Goal: Task Accomplishment & Management: Manage account settings

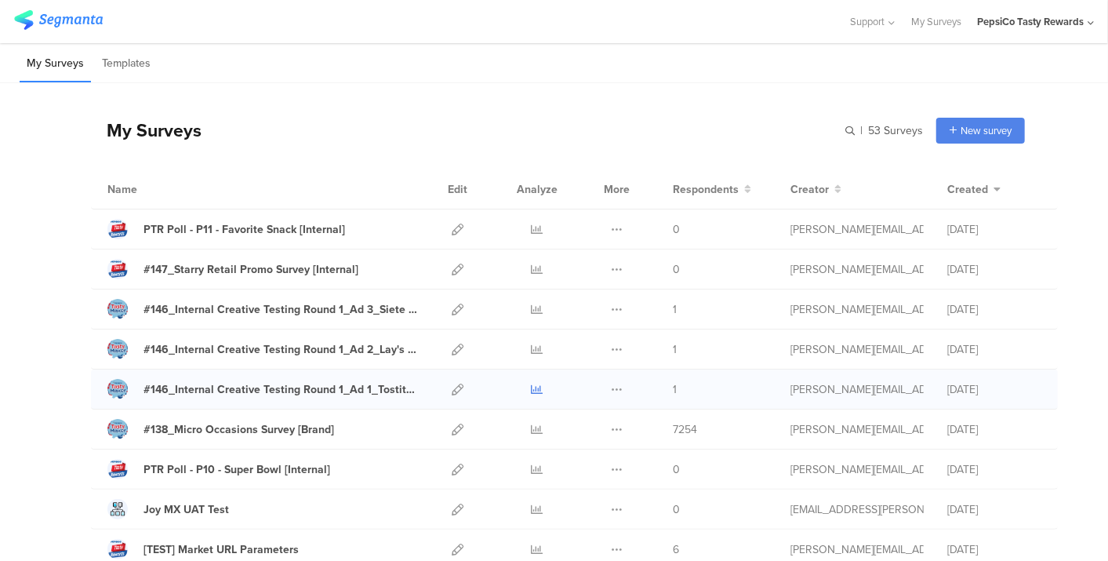
click at [532, 387] on icon at bounding box center [538, 389] width 12 height 12
click at [532, 344] on icon at bounding box center [538, 349] width 12 height 12
click at [532, 303] on icon at bounding box center [538, 309] width 12 height 12
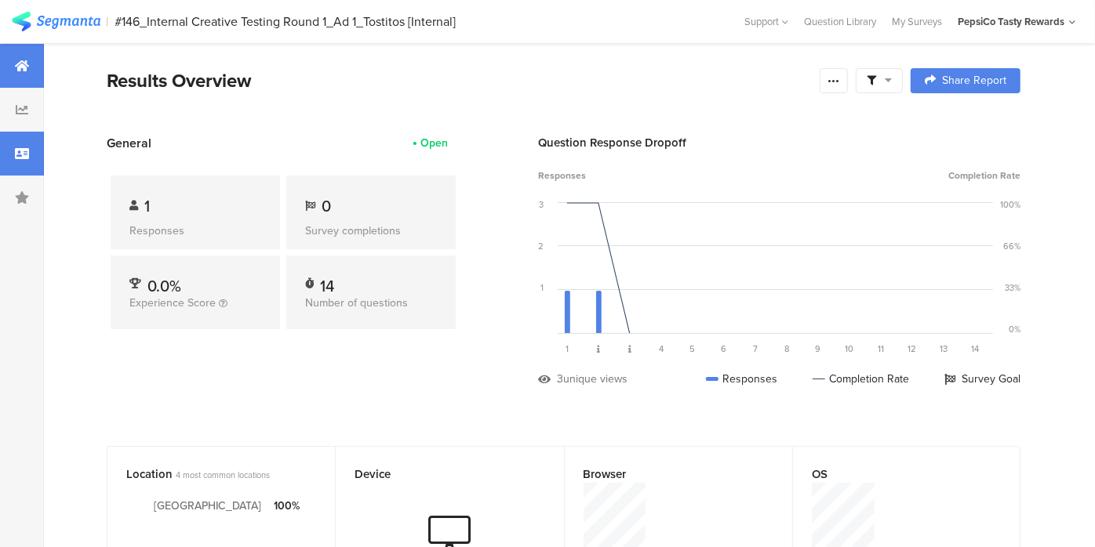
click at [23, 155] on icon at bounding box center [22, 153] width 14 height 13
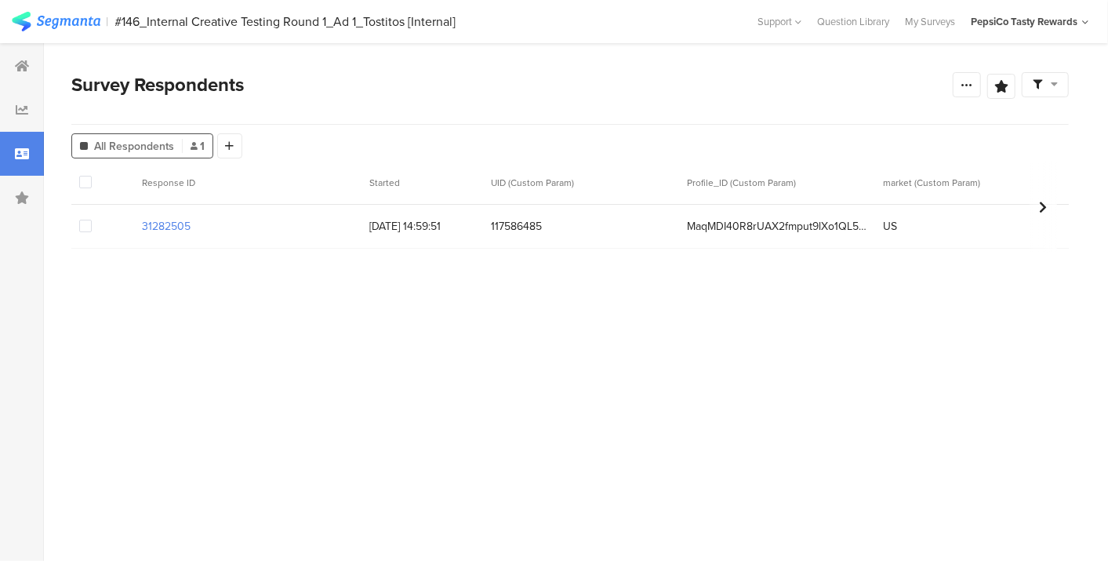
click at [89, 225] on span at bounding box center [85, 226] width 13 height 13
click at [92, 220] on input "checkbox" at bounding box center [92, 220] width 0 height 0
click at [275, 180] on span "Delete" at bounding box center [268, 182] width 32 height 12
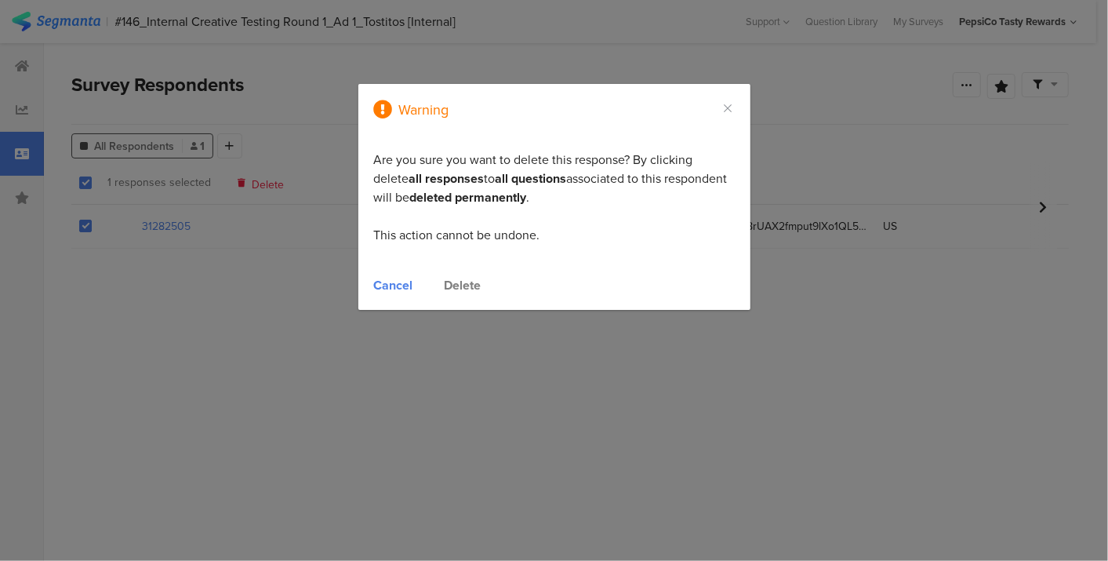
click at [468, 287] on div "Delete" at bounding box center [463, 285] width 37 height 18
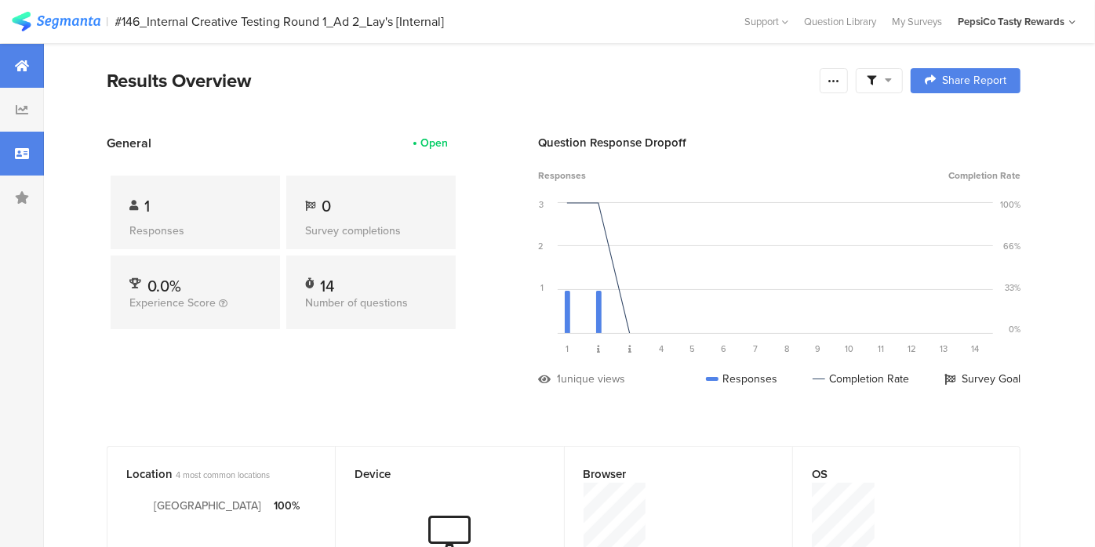
click at [24, 158] on icon at bounding box center [22, 153] width 14 height 13
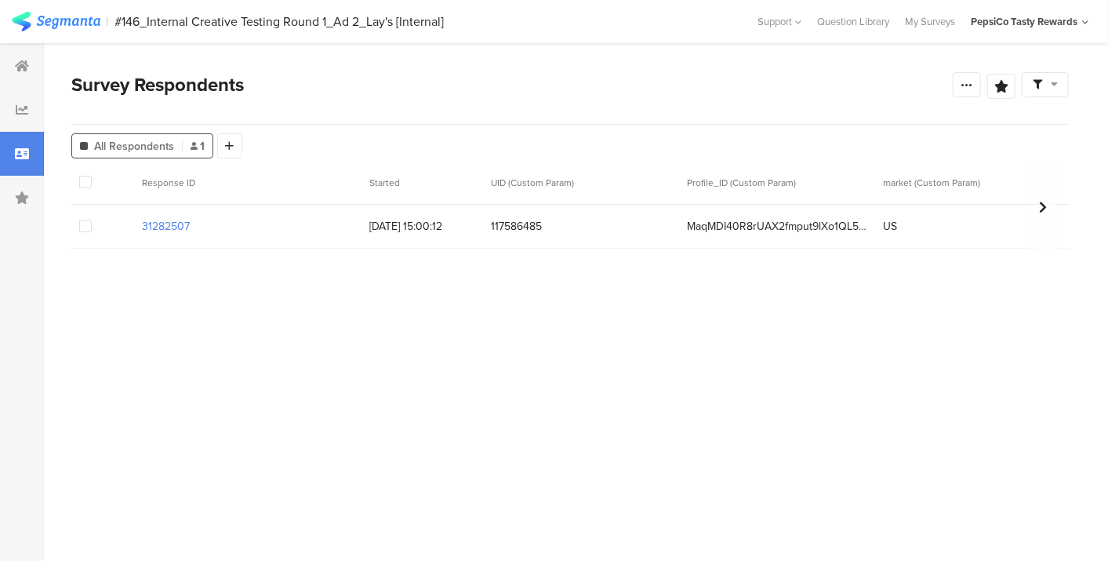
click at [83, 221] on span at bounding box center [85, 226] width 13 height 13
click at [92, 220] on input "checkbox" at bounding box center [92, 220] width 0 height 0
click at [263, 174] on section "Warning Cancel Delete 1 responses selected Delete" at bounding box center [569, 183] width 997 height 44
click at [260, 182] on span "Delete" at bounding box center [268, 182] width 32 height 12
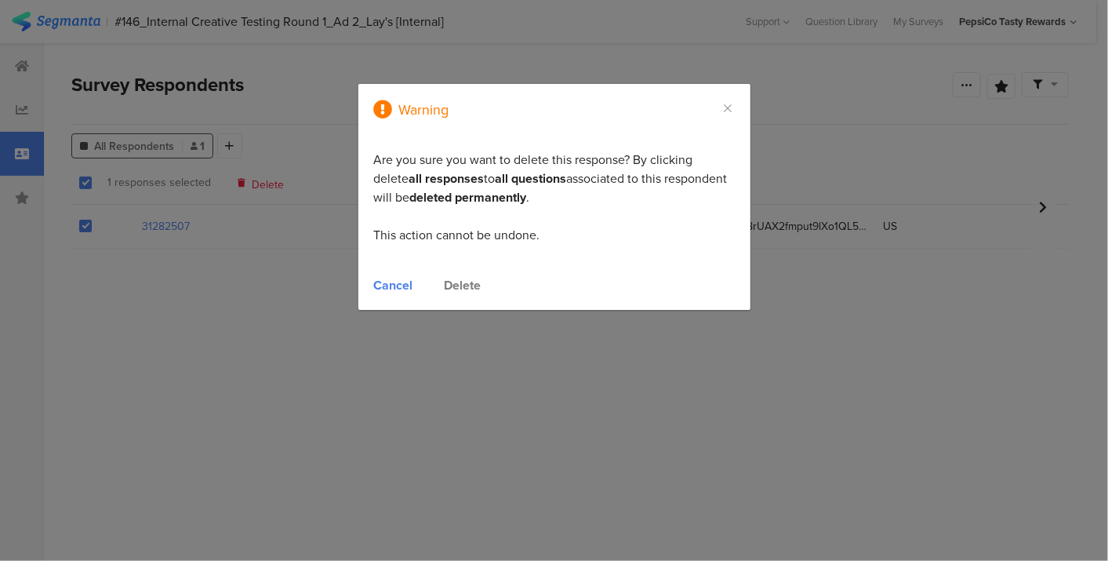
click at [455, 285] on div "Delete" at bounding box center [463, 285] width 37 height 18
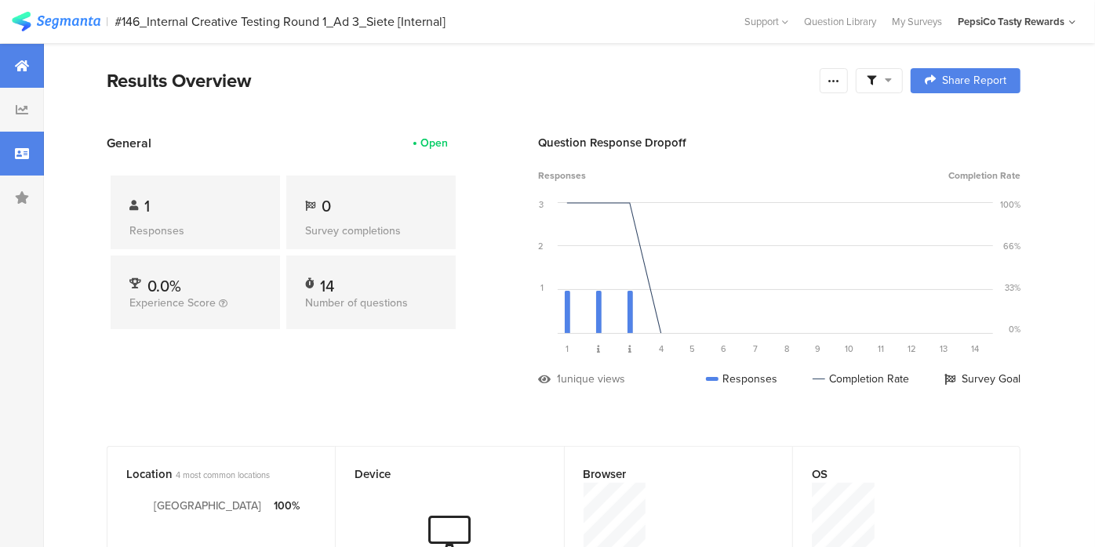
click at [6, 161] on div at bounding box center [22, 154] width 44 height 44
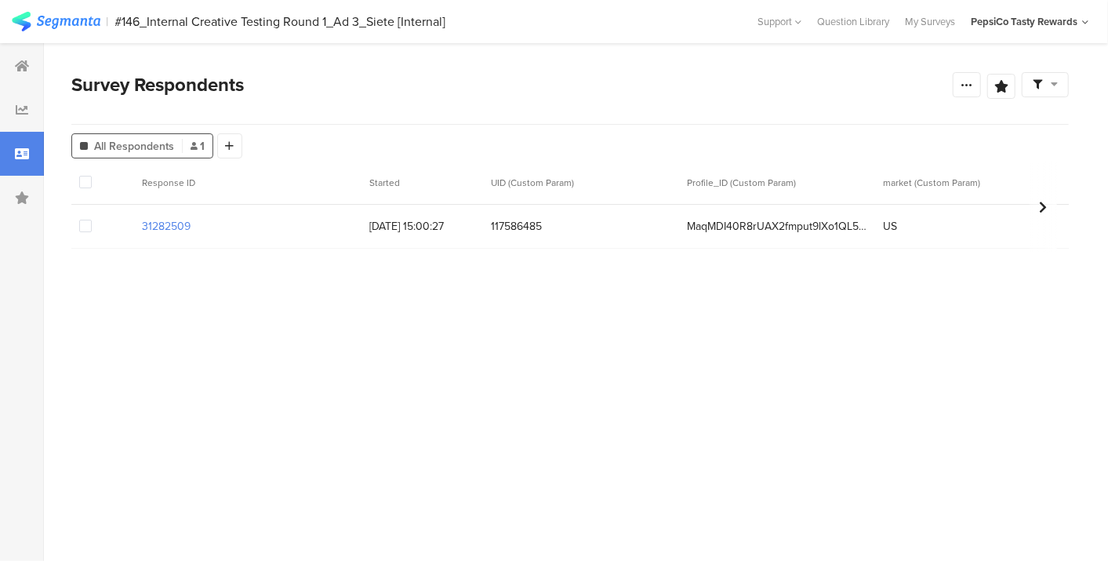
click at [80, 228] on span at bounding box center [85, 226] width 13 height 13
click at [92, 220] on input "checkbox" at bounding box center [92, 220] width 0 height 0
click at [262, 188] on span "Delete" at bounding box center [268, 182] width 32 height 12
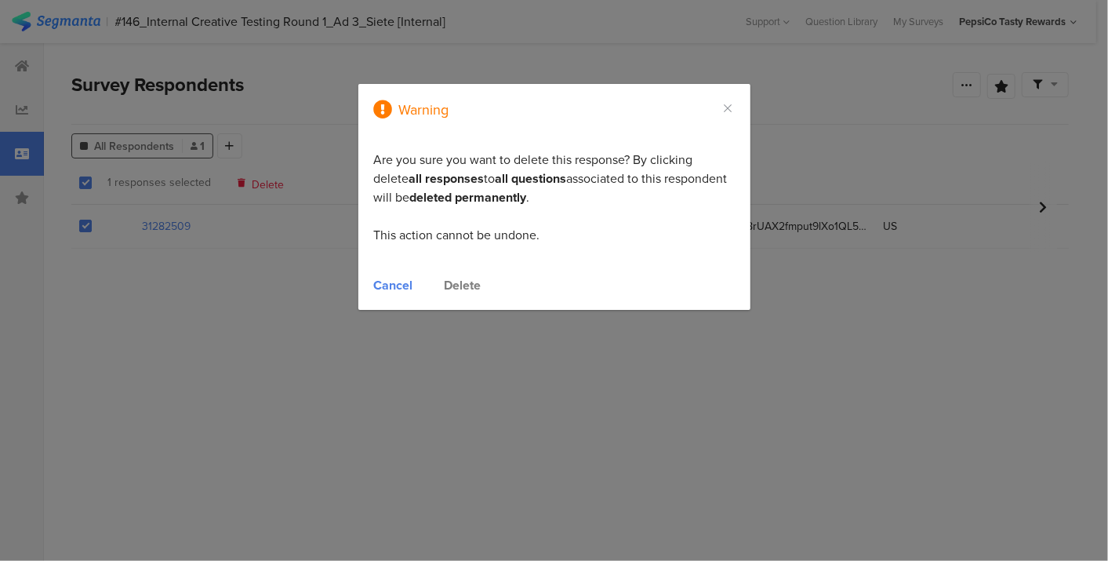
click at [468, 280] on div "Delete" at bounding box center [463, 285] width 37 height 18
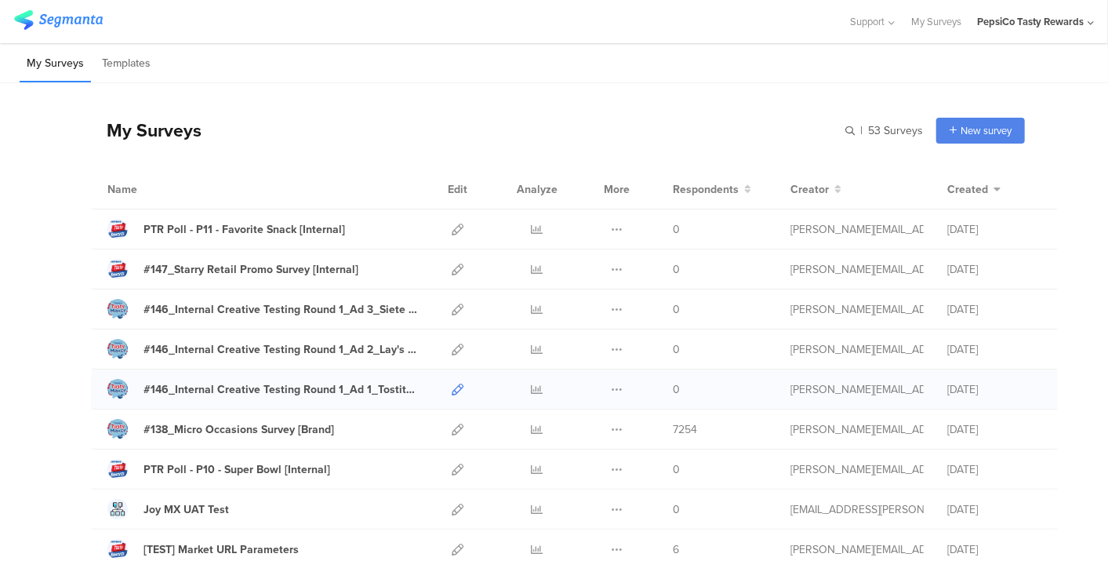
click at [452, 391] on icon at bounding box center [458, 389] width 12 height 12
click at [452, 346] on icon at bounding box center [458, 349] width 12 height 12
click at [452, 306] on icon at bounding box center [458, 309] width 12 height 12
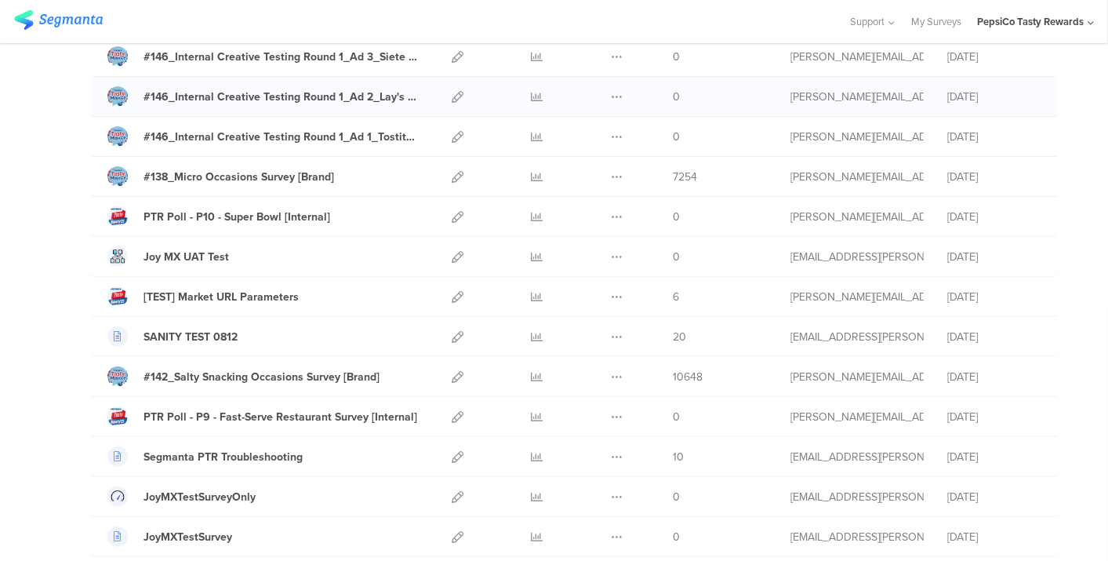
scroll to position [261, 0]
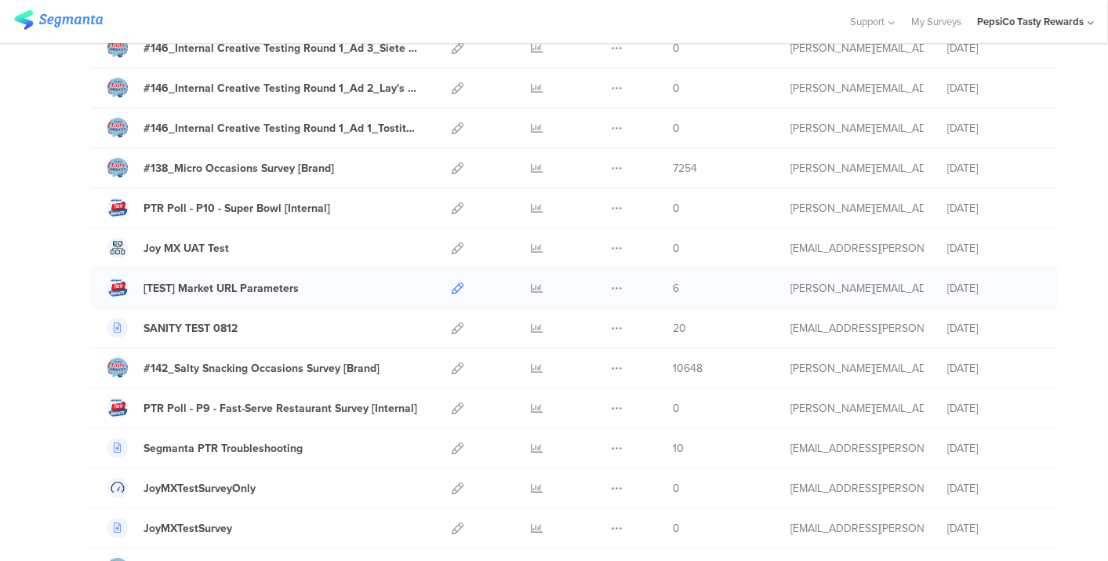
click at [452, 285] on icon at bounding box center [458, 288] width 12 height 12
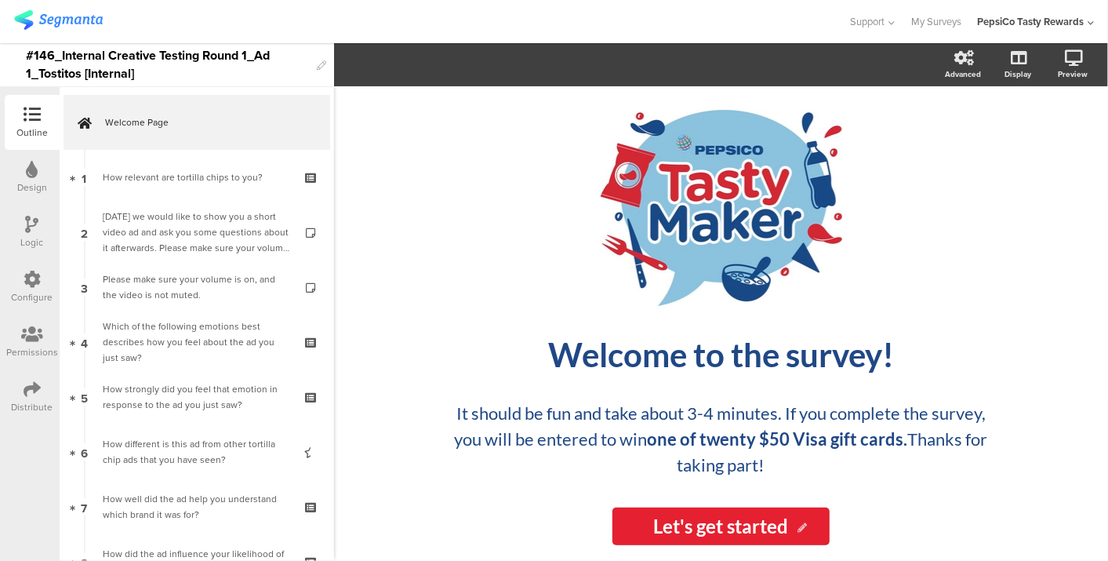
click at [20, 405] on div "Distribute" at bounding box center [33, 407] width 42 height 14
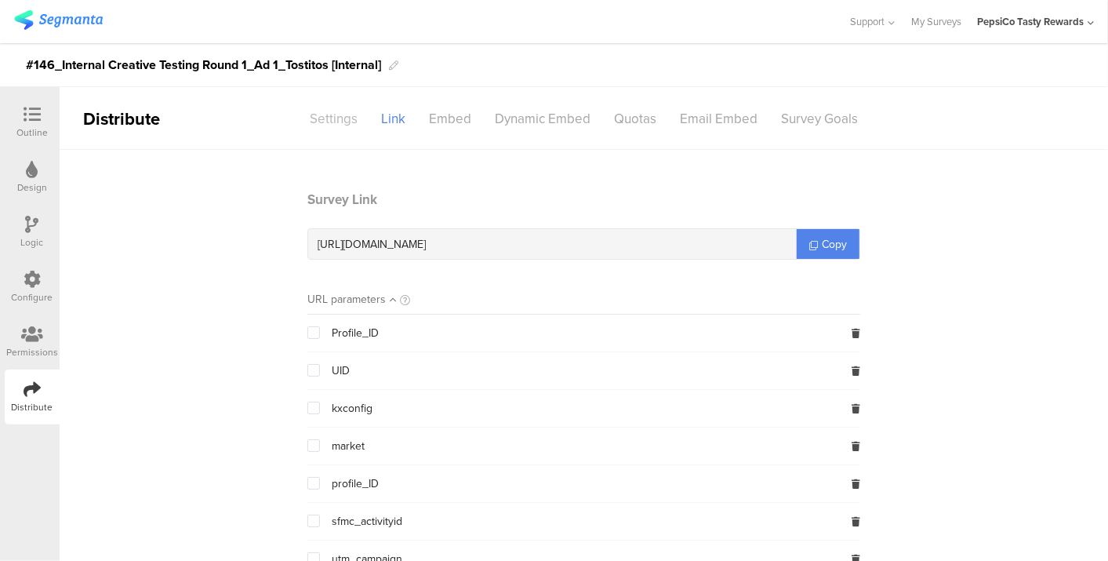
click at [329, 121] on div "Settings" at bounding box center [333, 118] width 71 height 27
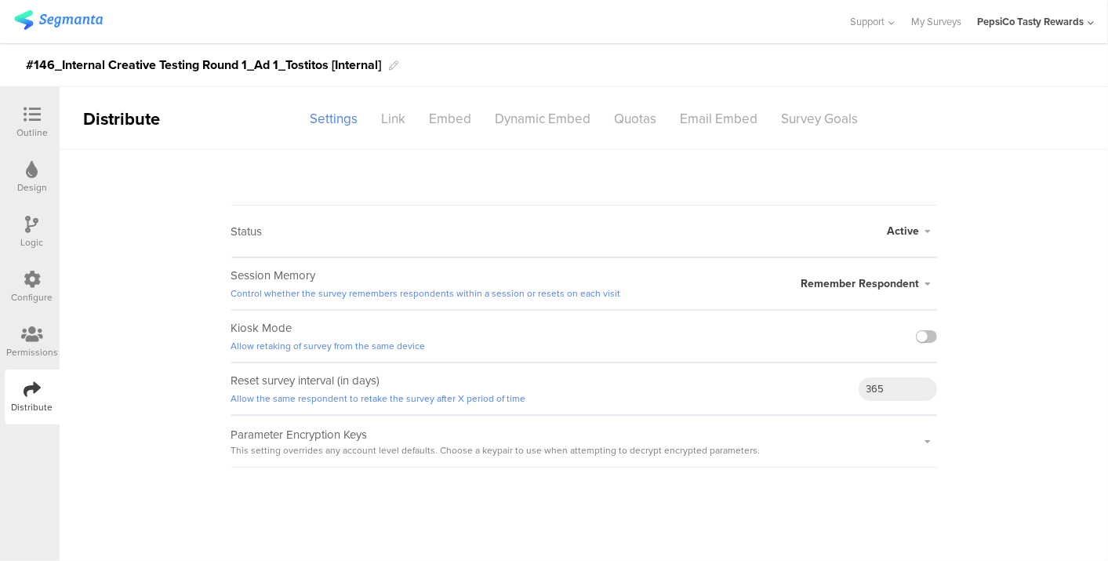
click at [903, 227] on span "Active" at bounding box center [904, 231] width 32 height 16
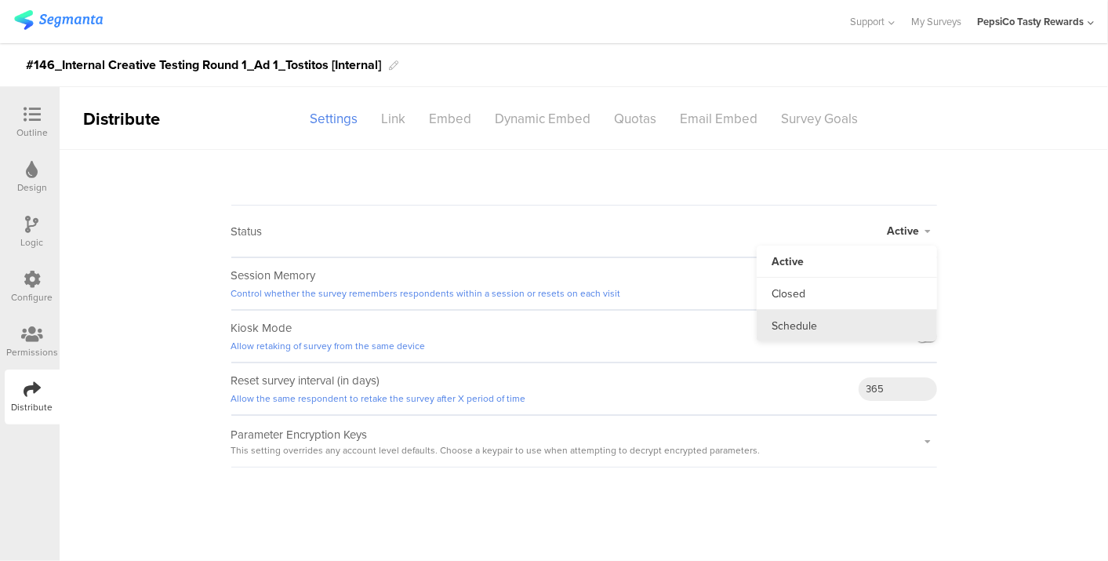
click at [825, 322] on li "Schedule" at bounding box center [847, 325] width 180 height 31
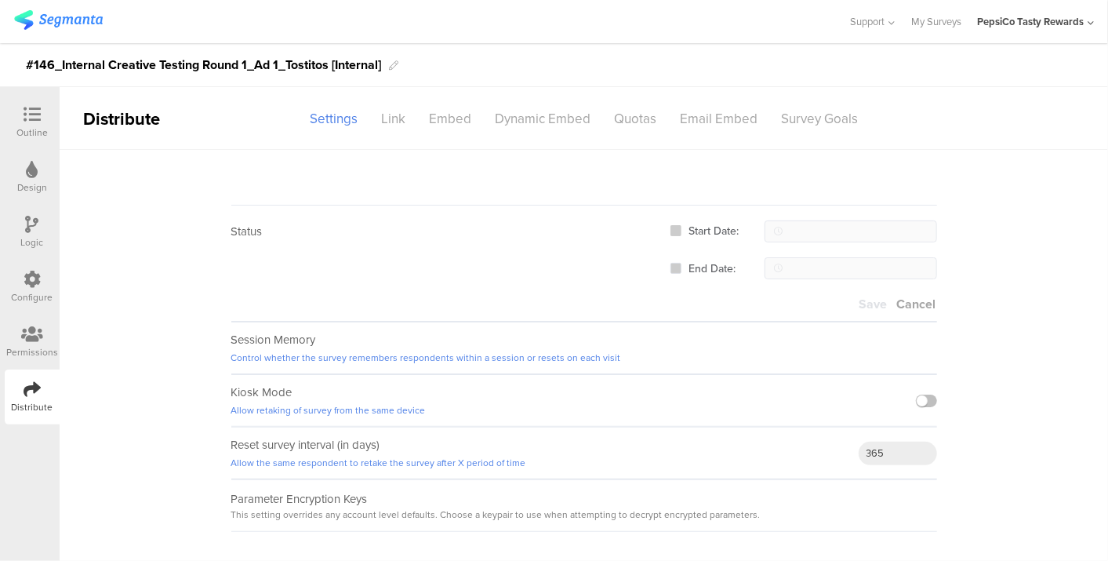
click at [670, 232] on span at bounding box center [675, 230] width 11 height 11
click at [681, 225] on input "Start Date:" at bounding box center [681, 225] width 0 height 0
click at [674, 269] on span at bounding box center [675, 268] width 11 height 11
click at [681, 263] on input "End Date:" at bounding box center [681, 263] width 0 height 0
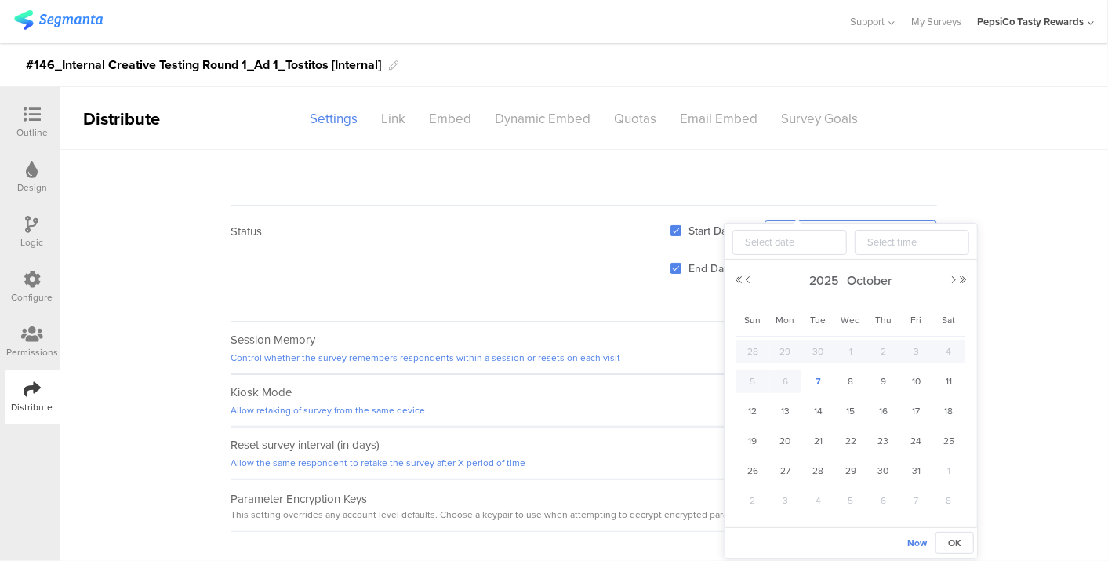
click at [895, 225] on body "You are using an unsupported version of Internet Explorer. Unsupported browsers…" at bounding box center [554, 280] width 1108 height 561
click at [917, 385] on span "10" at bounding box center [915, 381] width 19 height 19
type input "2025-10-10 12:00"
type input "2025-10-10"
type input "12:00"
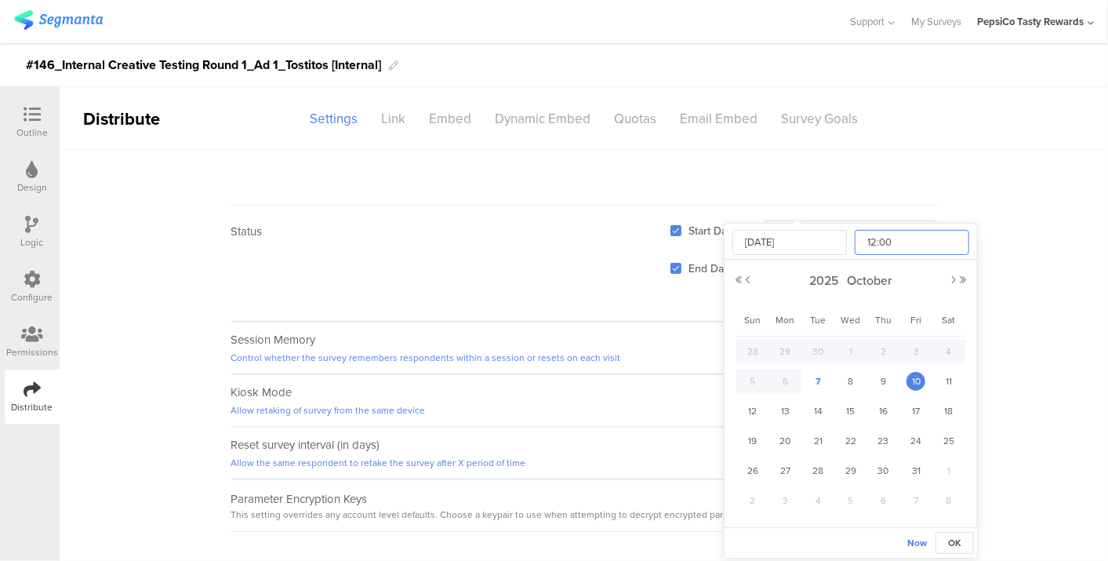
scroll to position [300, 0]
click at [881, 246] on input "12:00" at bounding box center [912, 242] width 114 height 25
type input "2025-10-10 09:00"
type input "09:00"
type input "2025-10-10 04:00"
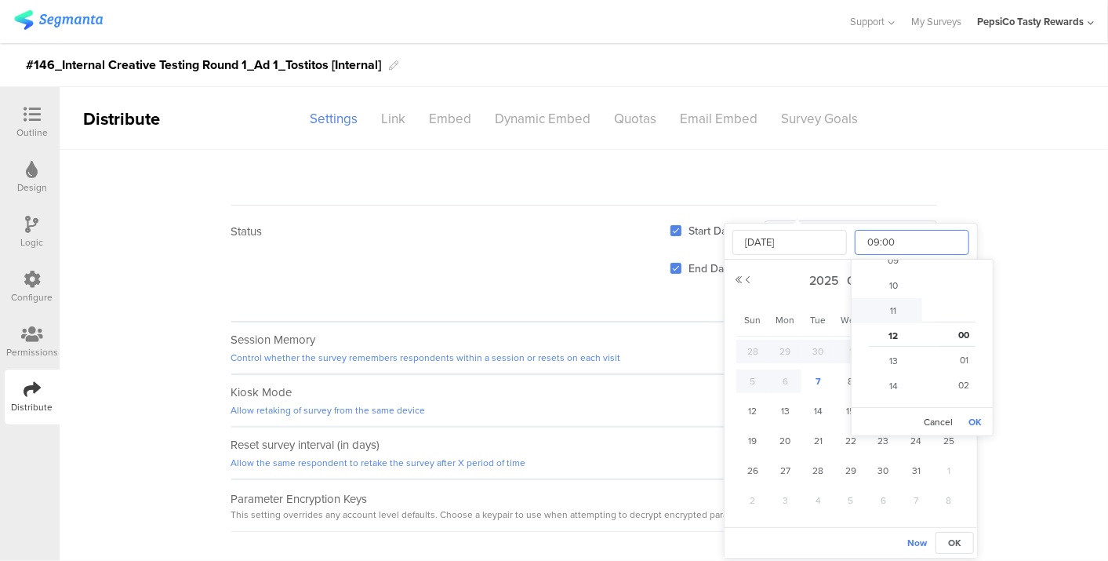
type input "04:00"
type input "2025-10-10 01:00"
type input "01:00"
type input "2025-10-10 00:00"
type input "00:00"
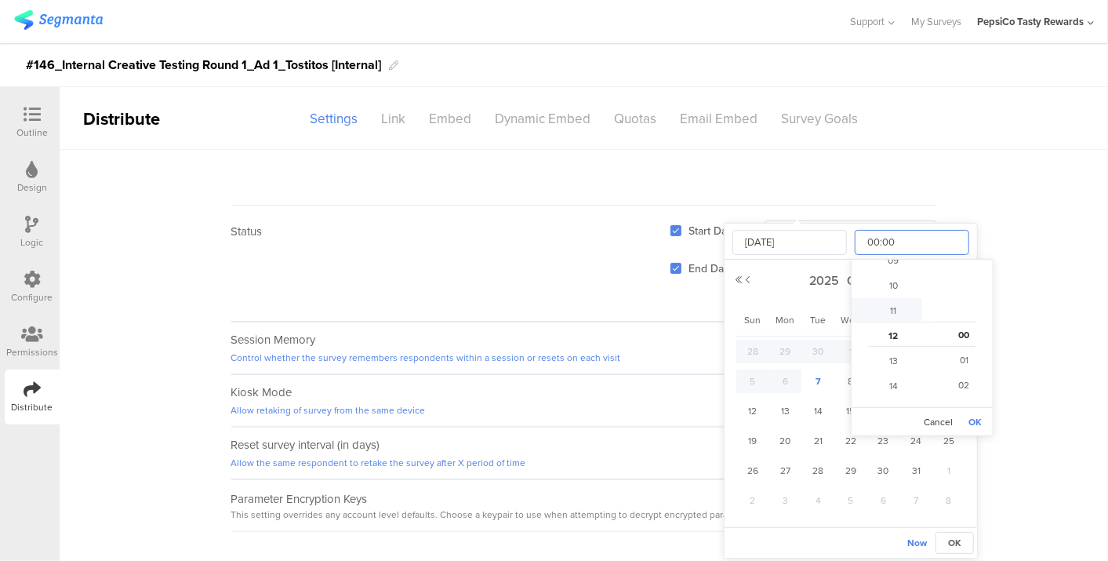
scroll to position [0, 0]
click at [968, 414] on button "OK" at bounding box center [974, 422] width 21 height 22
click at [950, 536] on span "OK" at bounding box center [954, 543] width 13 height 14
click at [867, 266] on body "You are using an unsupported version of Internet Explorer. Unsupported browsers…" at bounding box center [554, 280] width 1108 height 561
click at [955, 409] on span "18" at bounding box center [948, 410] width 19 height 19
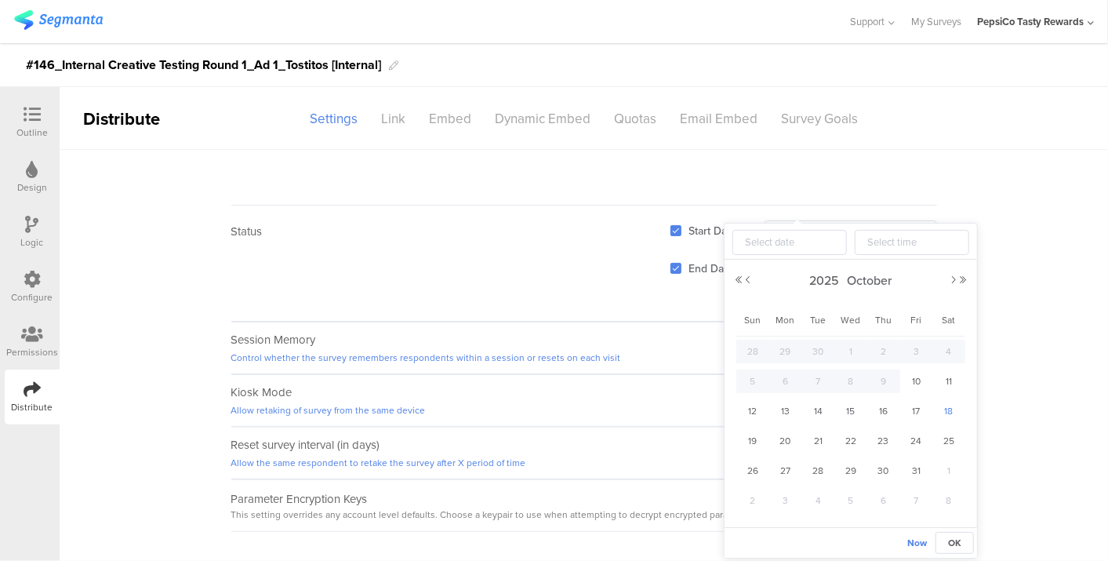
type input "2025-10-18 12:00"
type input "2025-10-18"
type input "12:00"
click at [776, 241] on input "2025-10-18" at bounding box center [789, 242] width 114 height 25
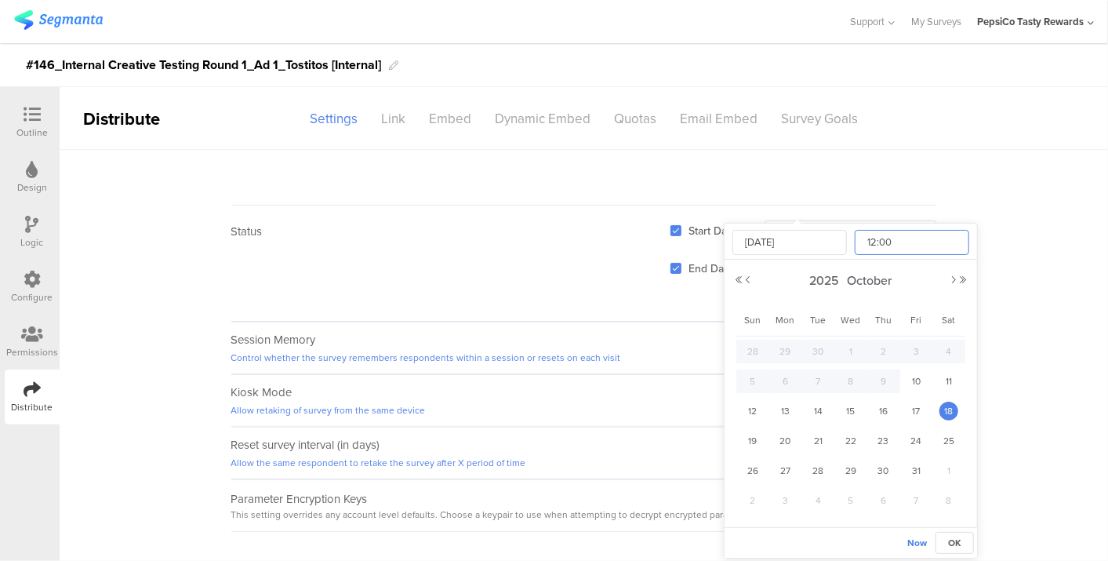
click at [920, 246] on input "12:00" at bounding box center [912, 242] width 114 height 25
type input "2025-10-18 01:00"
type input "01:00"
type input "[DATE] 00:00"
type input "00:00"
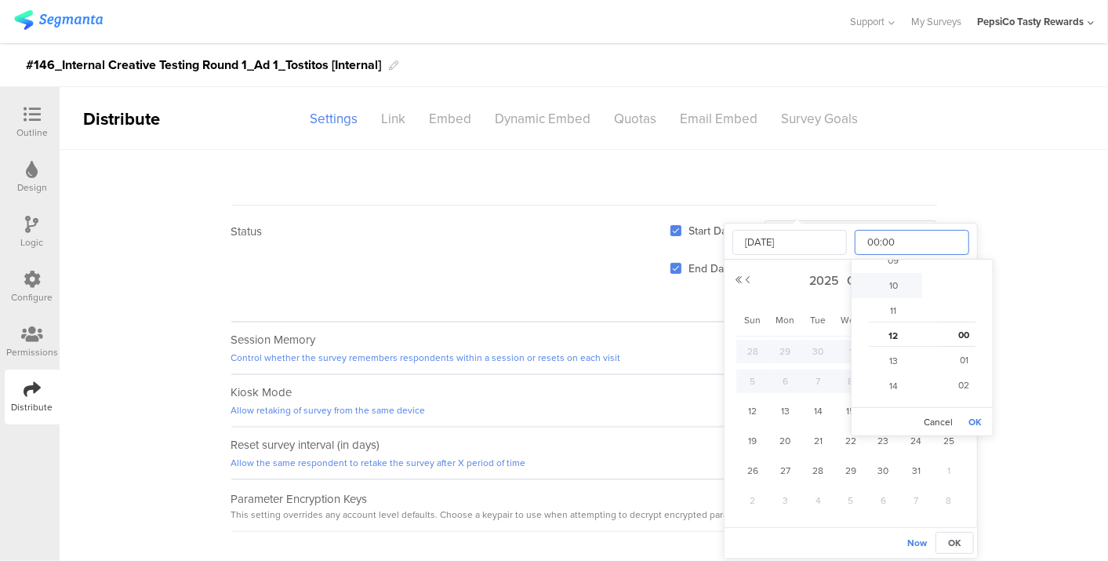
scroll to position [0, 0]
click at [974, 416] on button "OK" at bounding box center [974, 422] width 21 height 22
click at [956, 544] on span "OK" at bounding box center [954, 543] width 13 height 14
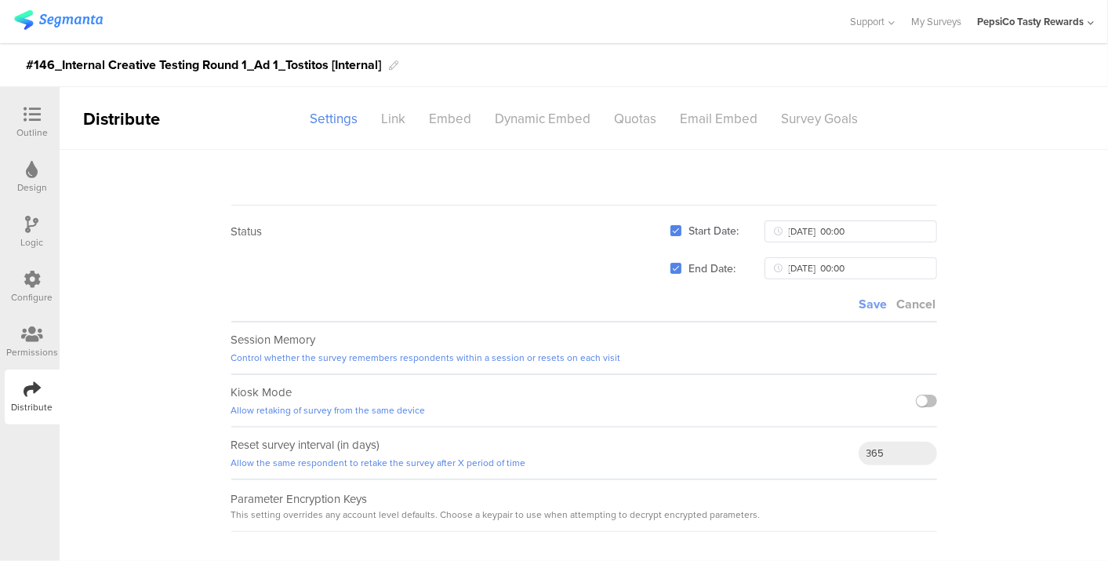
click at [872, 300] on span "Save" at bounding box center [873, 304] width 28 height 18
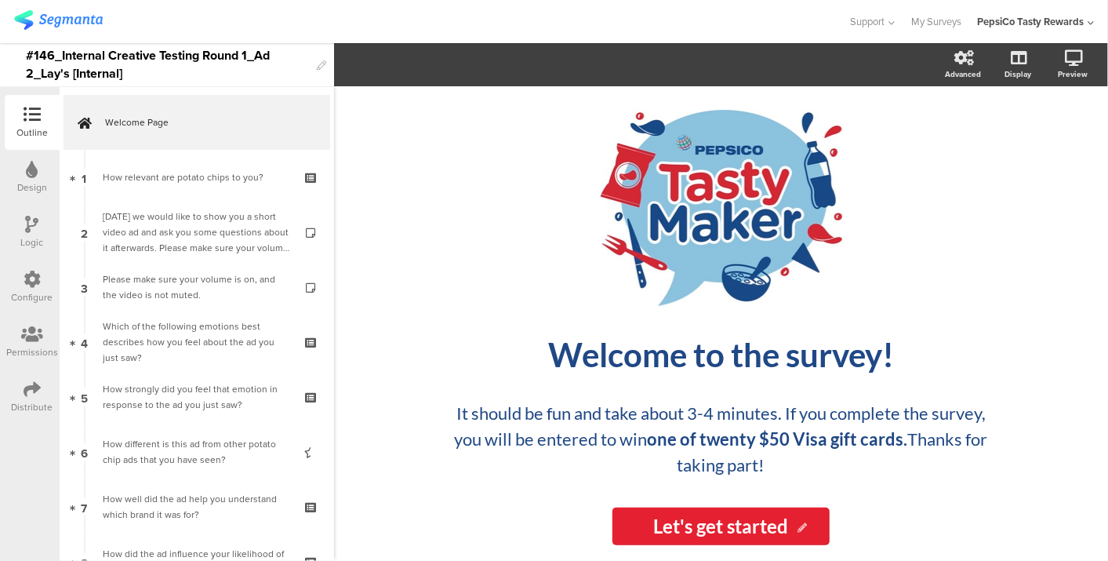
click at [20, 396] on div "Distribute" at bounding box center [32, 396] width 55 height 55
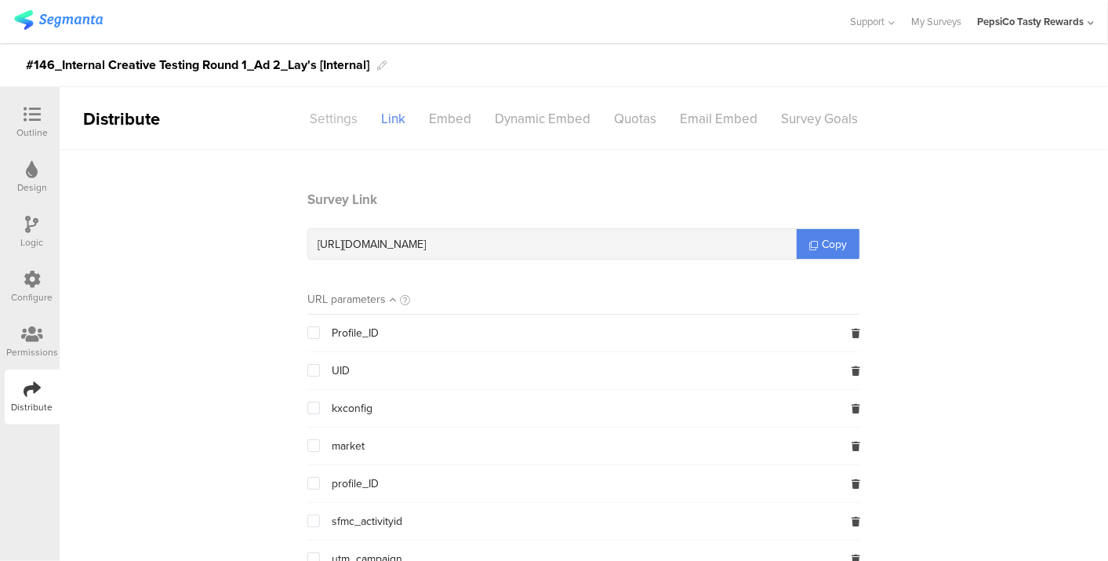
click at [325, 118] on div "Settings" at bounding box center [333, 118] width 71 height 27
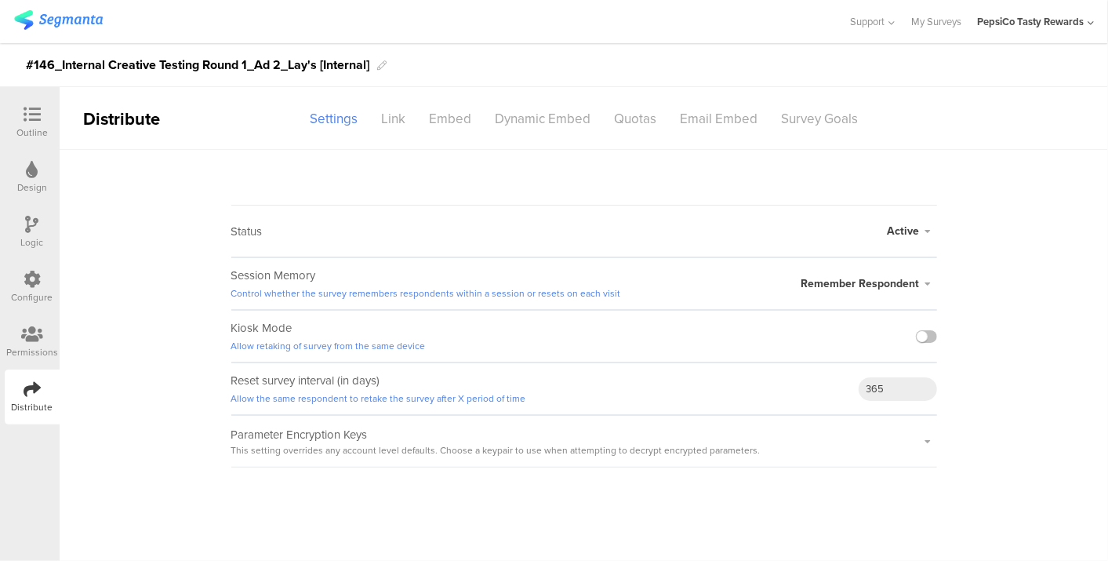
click at [913, 237] on span "Active" at bounding box center [904, 231] width 32 height 16
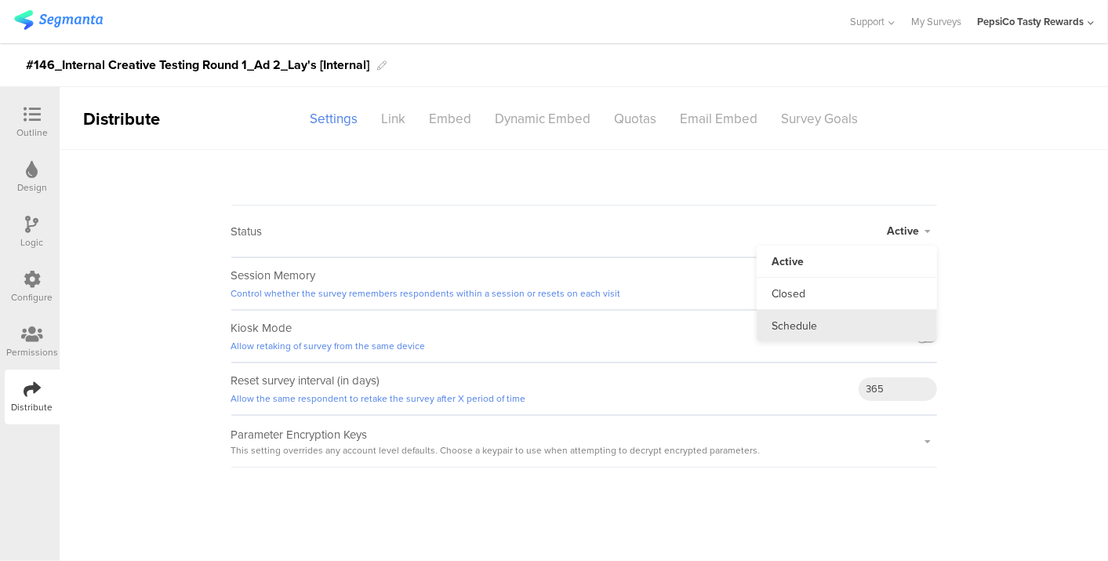
click at [786, 328] on span "Schedule" at bounding box center [794, 326] width 45 height 16
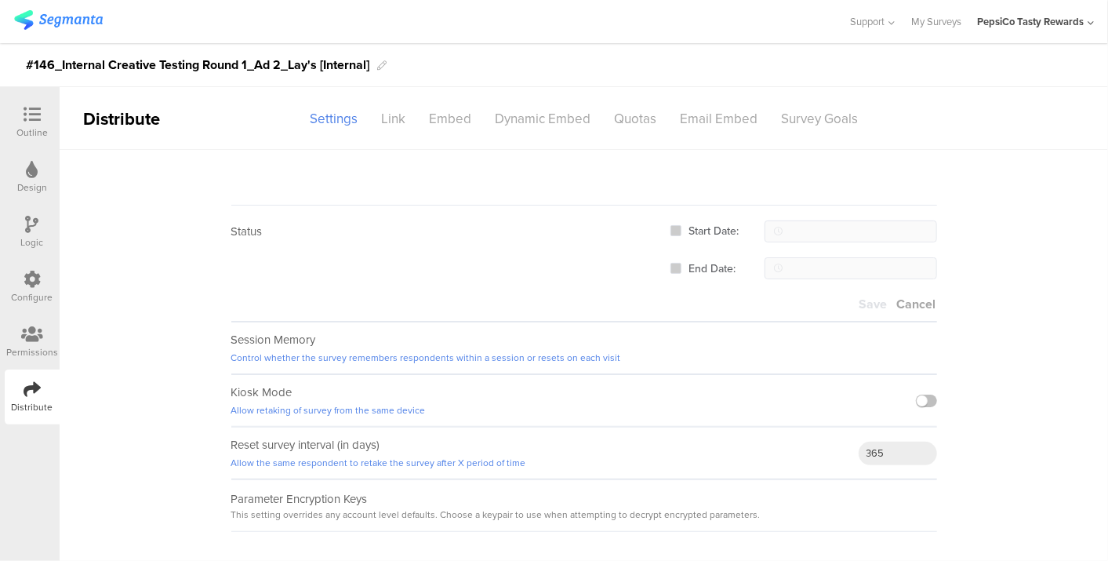
click at [681, 233] on span "Start Date:" at bounding box center [710, 230] width 58 height 15
click at [681, 225] on input "Start Date:" at bounding box center [681, 225] width 0 height 0
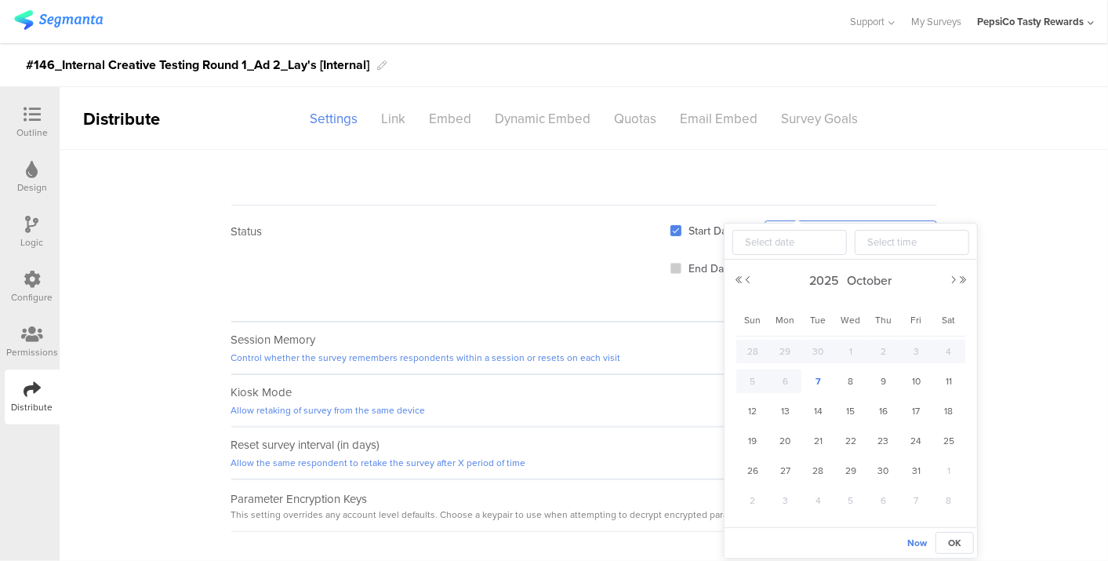
click at [860, 237] on body "You are using an unsupported version of Internet Explorer. Unsupported browsers…" at bounding box center [554, 280] width 1108 height 561
click at [923, 376] on span "10" at bounding box center [915, 381] width 19 height 19
type input "2025-10-10 12:00"
type input "2025-10-10"
type input "12:00"
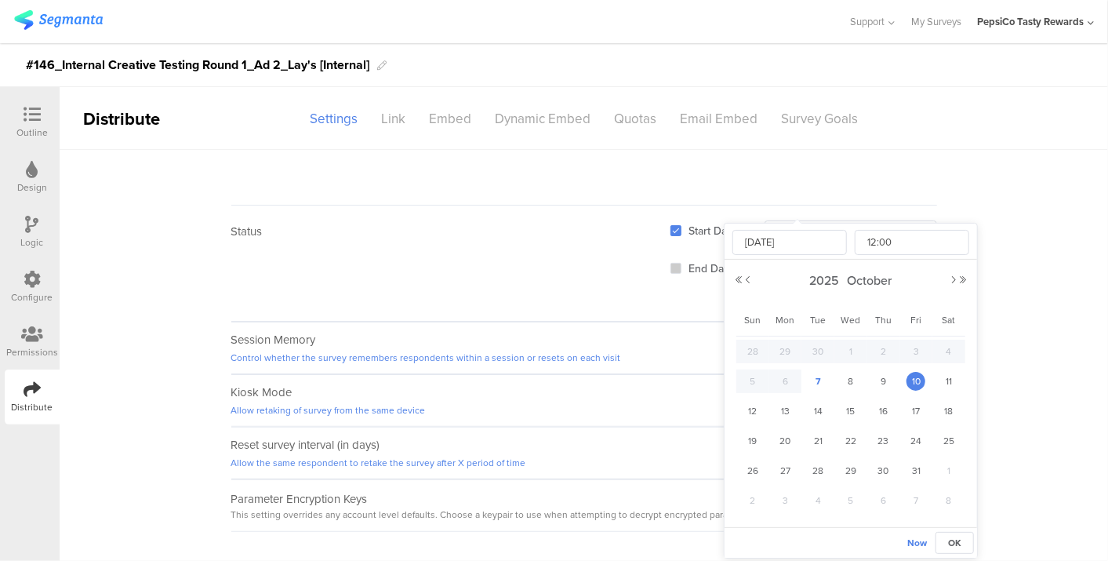
click at [923, 376] on span "10" at bounding box center [915, 381] width 19 height 19
click at [902, 241] on input "12:00" at bounding box center [912, 242] width 114 height 25
type input "2025-10-10 01:00"
type input "01:00"
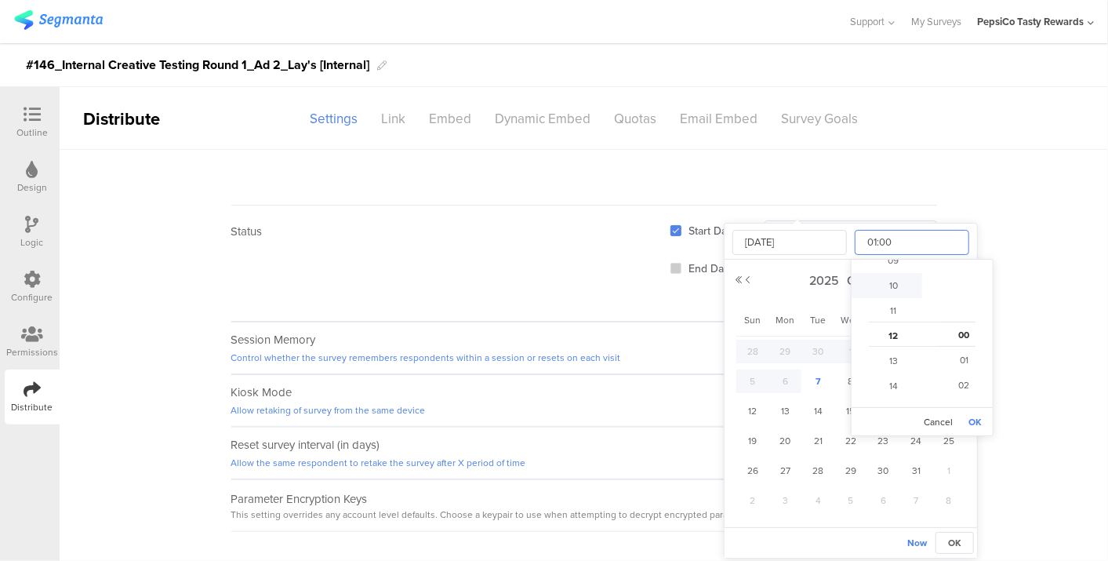
type input "2025-10-10 00:00"
type input "00:00"
click at [974, 424] on button "OK" at bounding box center [974, 422] width 21 height 22
click at [953, 553] on div "Now OK" at bounding box center [850, 542] width 252 height 31
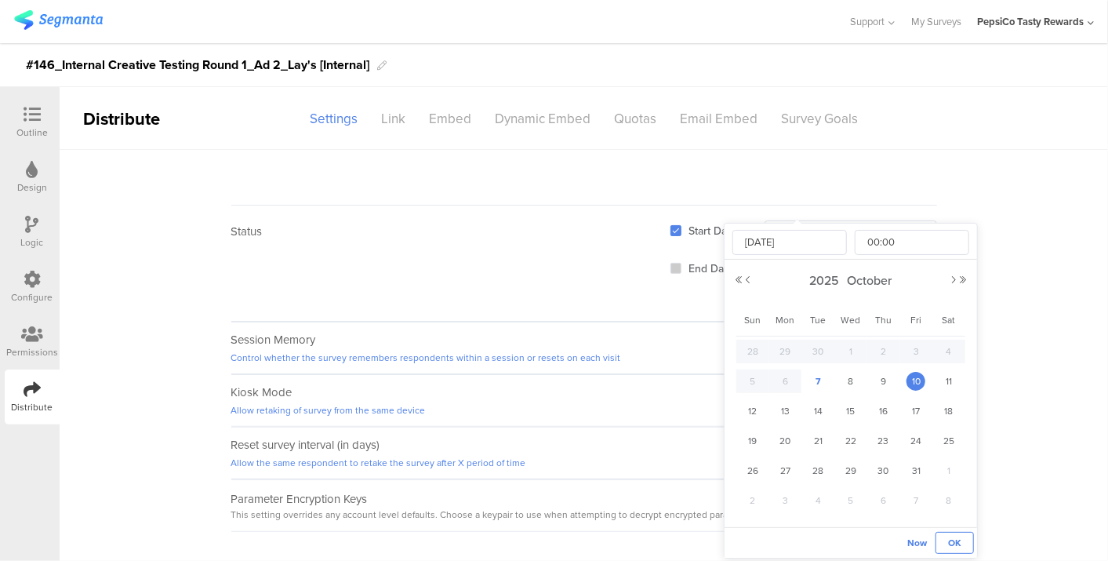
click at [953, 542] on span "OK" at bounding box center [954, 543] width 13 height 14
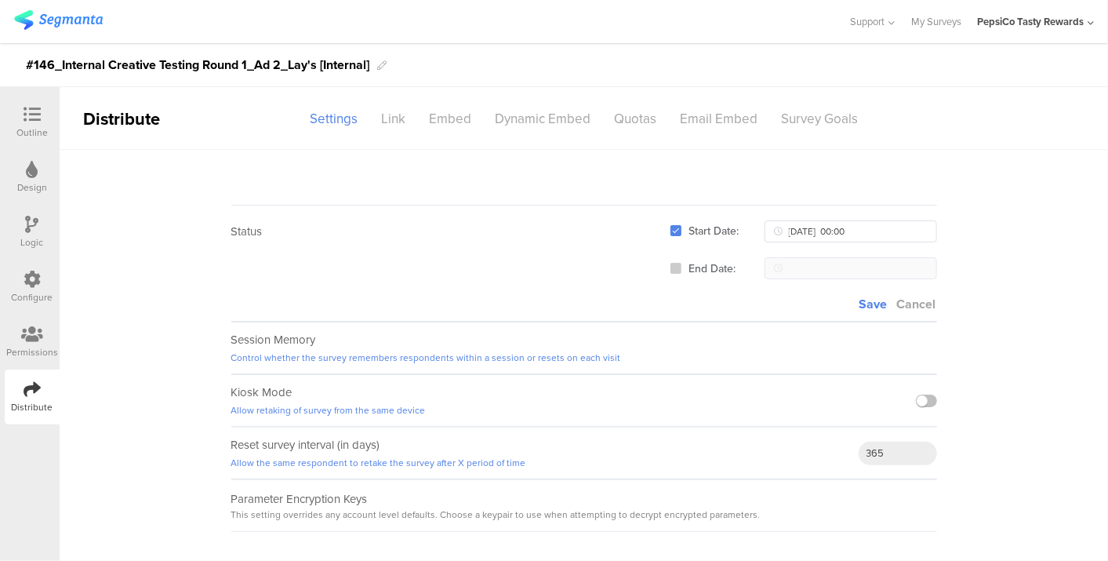
click at [677, 269] on span at bounding box center [675, 268] width 11 height 11
click at [681, 263] on input "End Date:" at bounding box center [681, 263] width 0 height 0
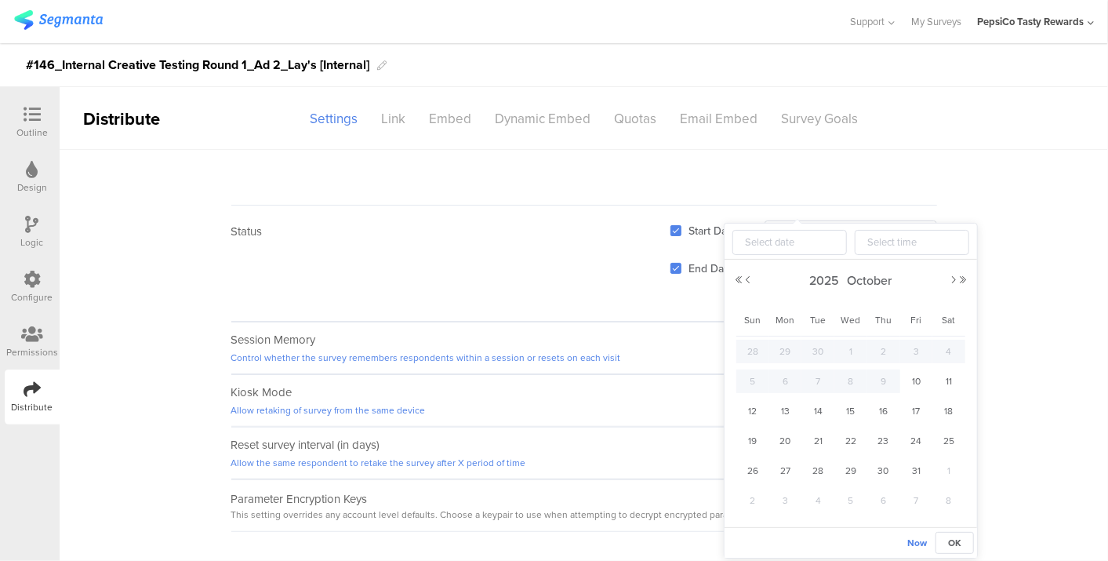
click at [860, 267] on body "You are using an unsupported version of Internet Explorer. Unsupported browsers…" at bounding box center [554, 280] width 1108 height 561
click at [953, 405] on span "18" at bounding box center [948, 410] width 19 height 19
type input "2025-10-18 12:00"
type input "2025-10-18"
type input "12:00"
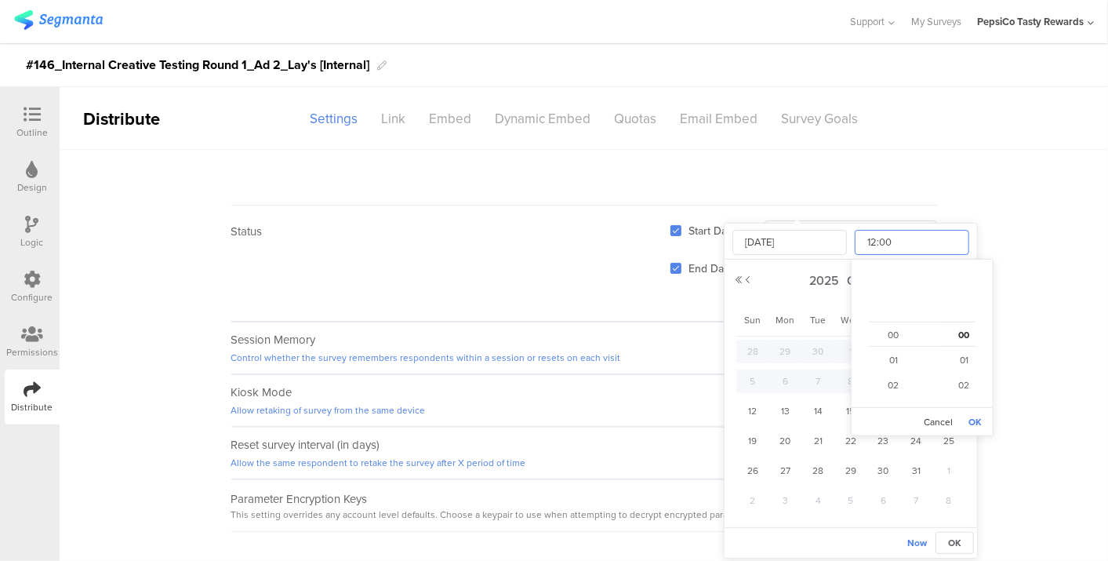
scroll to position [300, 0]
click at [888, 234] on input "12:00" at bounding box center [912, 242] width 114 height 25
type input "2025-10-18 08:00"
type input "08:00"
type input "2025-10-18 05:00"
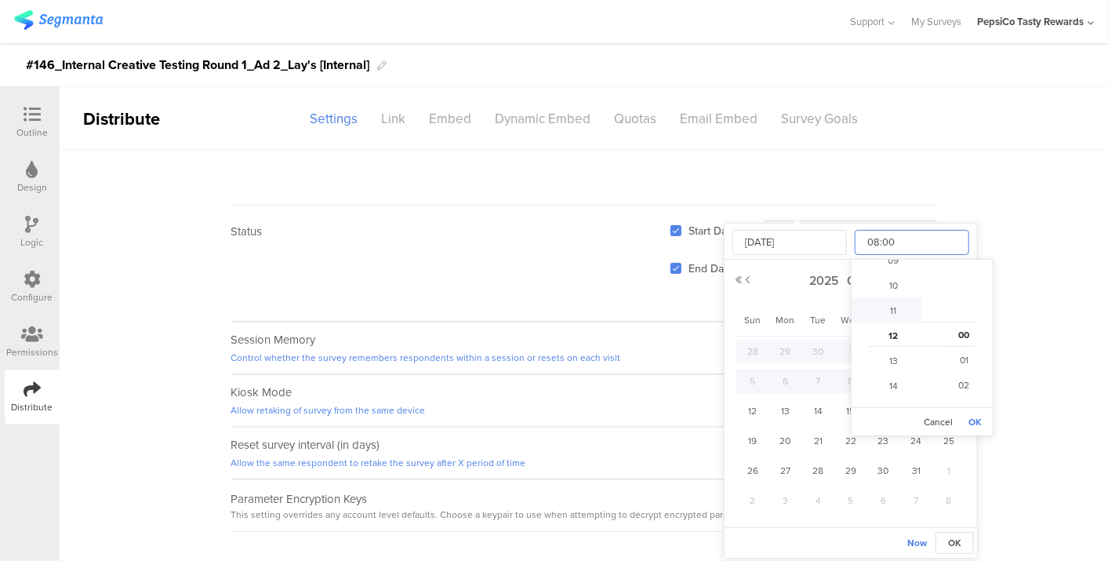
type input "05:00"
type input "2025-10-18 00:00"
type input "00:00"
click at [968, 417] on button "OK" at bounding box center [974, 422] width 21 height 22
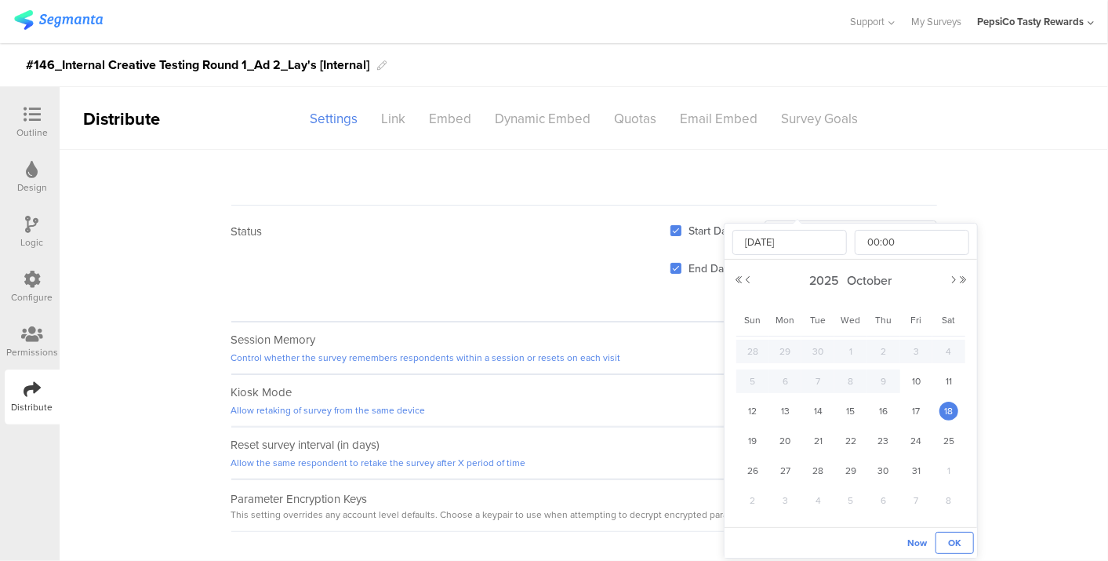
click at [952, 544] on span "OK" at bounding box center [954, 543] width 13 height 14
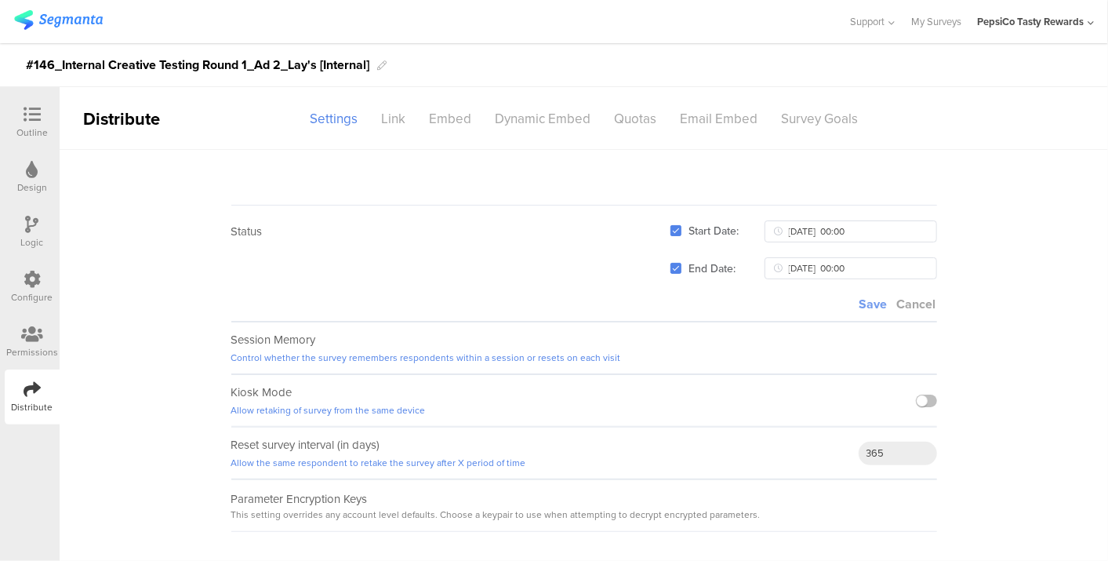
click at [871, 296] on span "Save" at bounding box center [873, 304] width 28 height 18
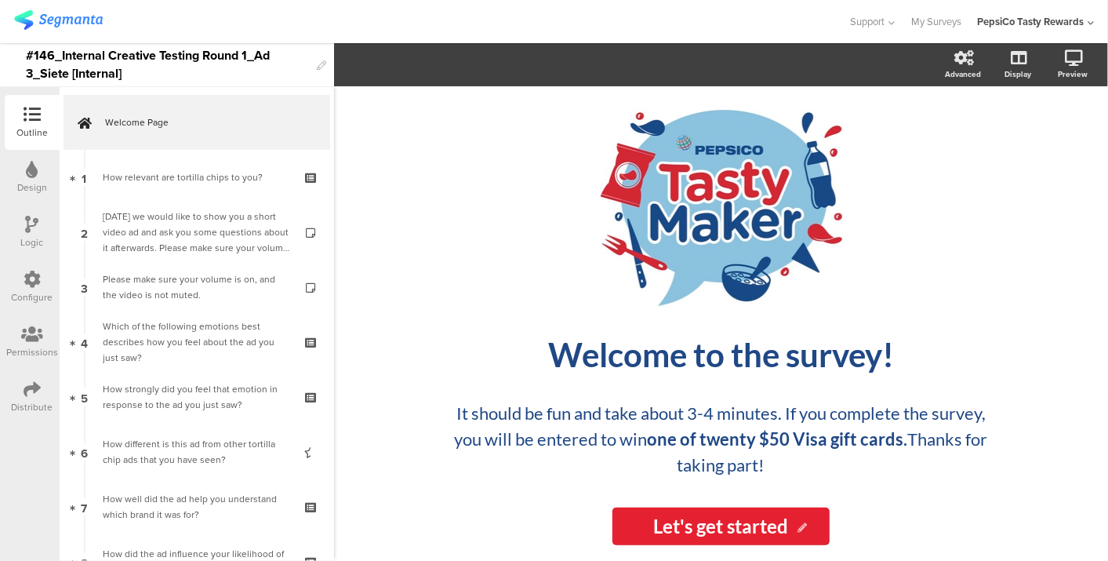
click at [38, 376] on div "Distribute" at bounding box center [32, 396] width 55 height 55
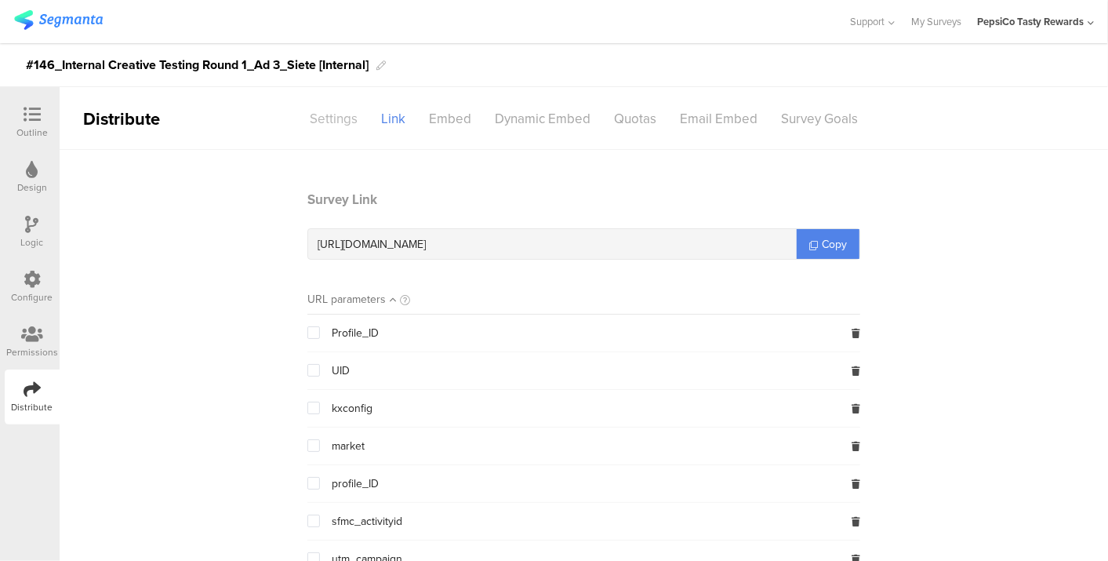
click at [336, 109] on div "Settings" at bounding box center [333, 118] width 71 height 27
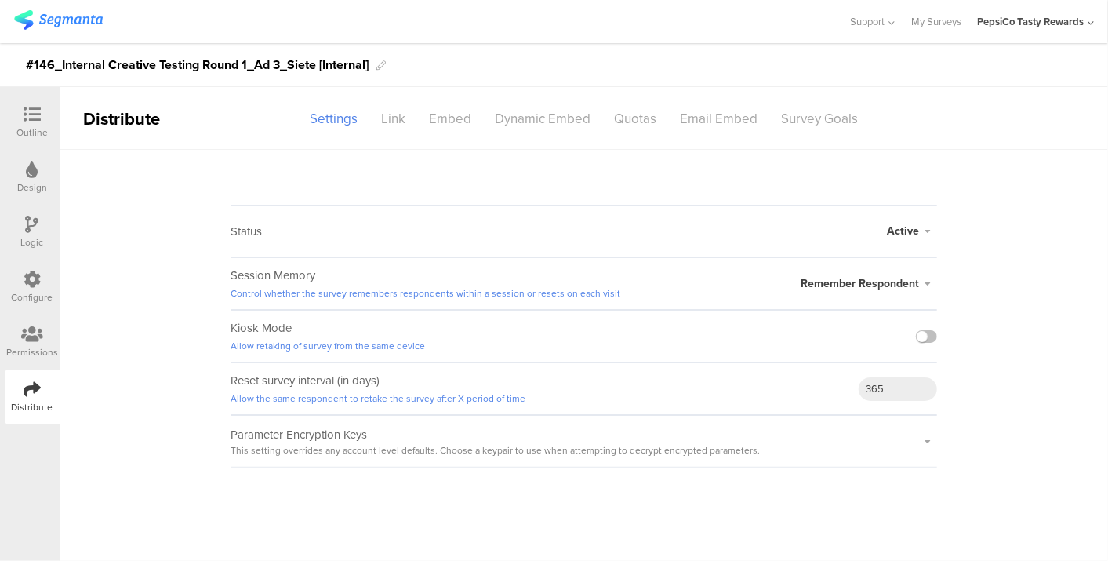
click at [905, 228] on span "Active" at bounding box center [904, 231] width 32 height 16
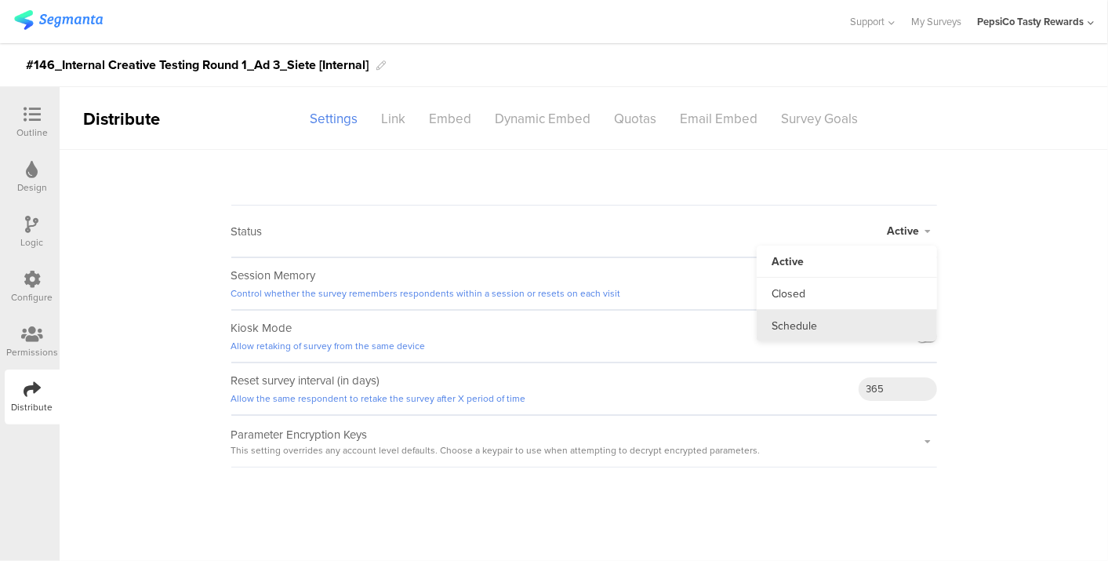
click at [815, 323] on span "Schedule" at bounding box center [794, 326] width 45 height 16
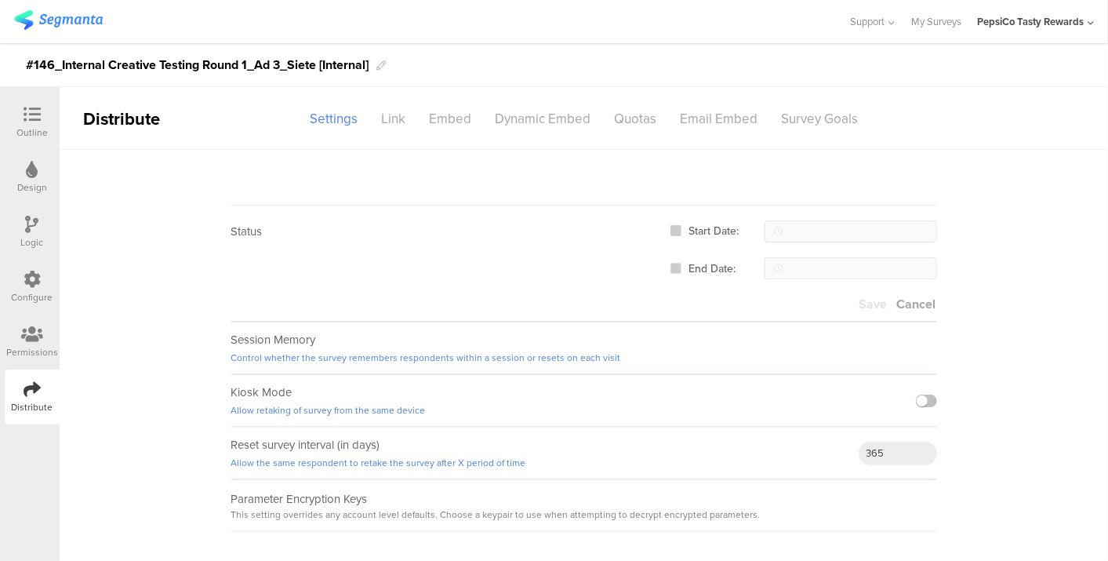
click at [678, 226] on span at bounding box center [675, 230] width 11 height 11
click at [681, 225] on input "Start Date:" at bounding box center [681, 225] width 0 height 0
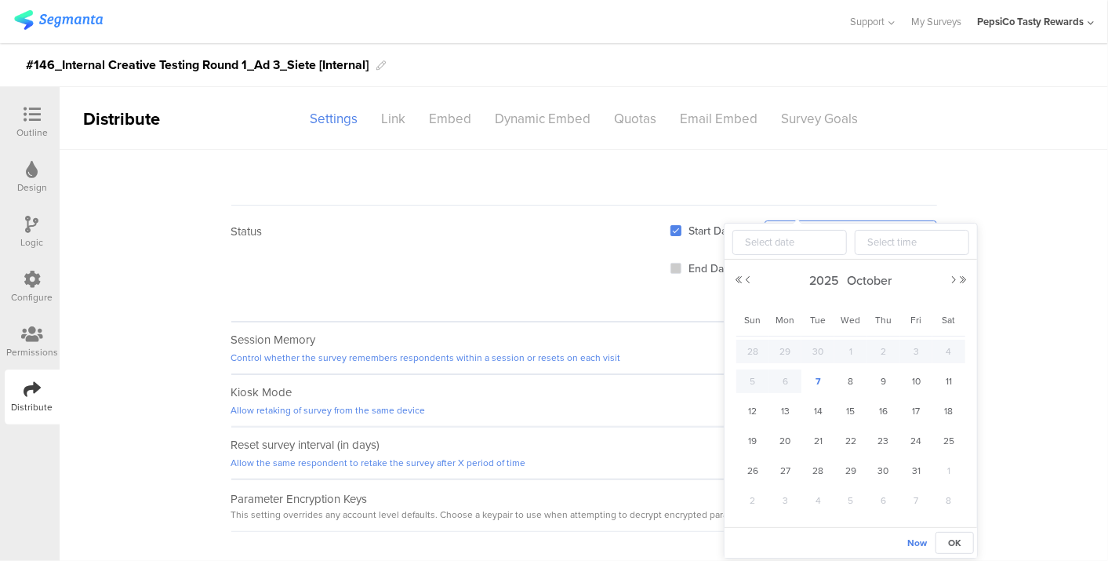
click at [864, 235] on body "You are using an unsupported version of Internet Explorer. Unsupported browsers…" at bounding box center [554, 280] width 1108 height 561
click at [911, 377] on span "10" at bounding box center [915, 381] width 19 height 19
type input "2025-10-10 12:00"
type input "2025-10-10"
type input "12:00"
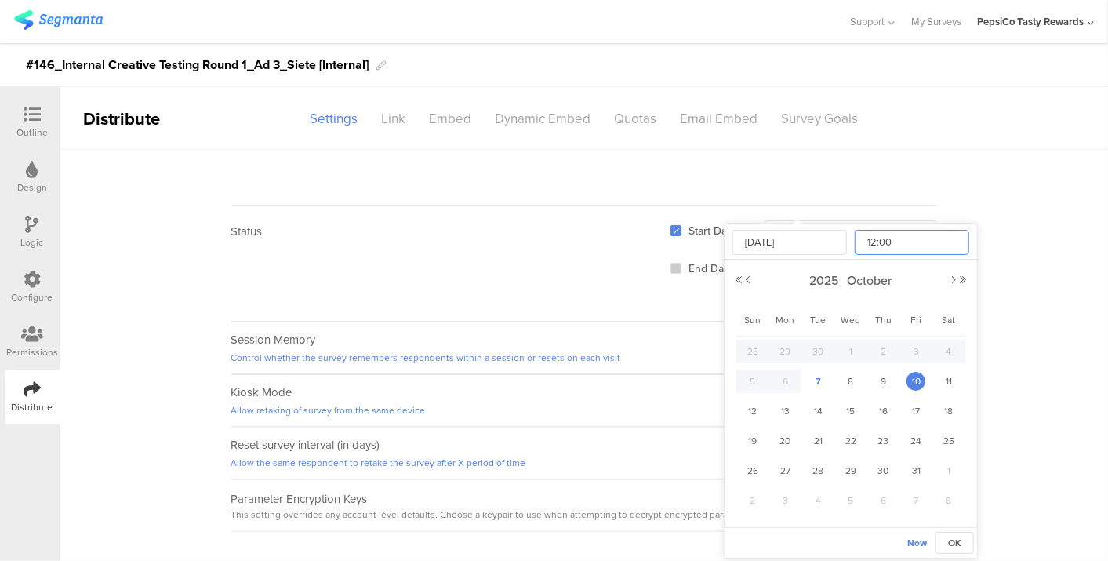
scroll to position [300, 0]
click at [910, 234] on input "12:00" at bounding box center [912, 242] width 114 height 25
type input "2025-10-10 08:00"
type input "08:00"
type input "2025-10-10 05:00"
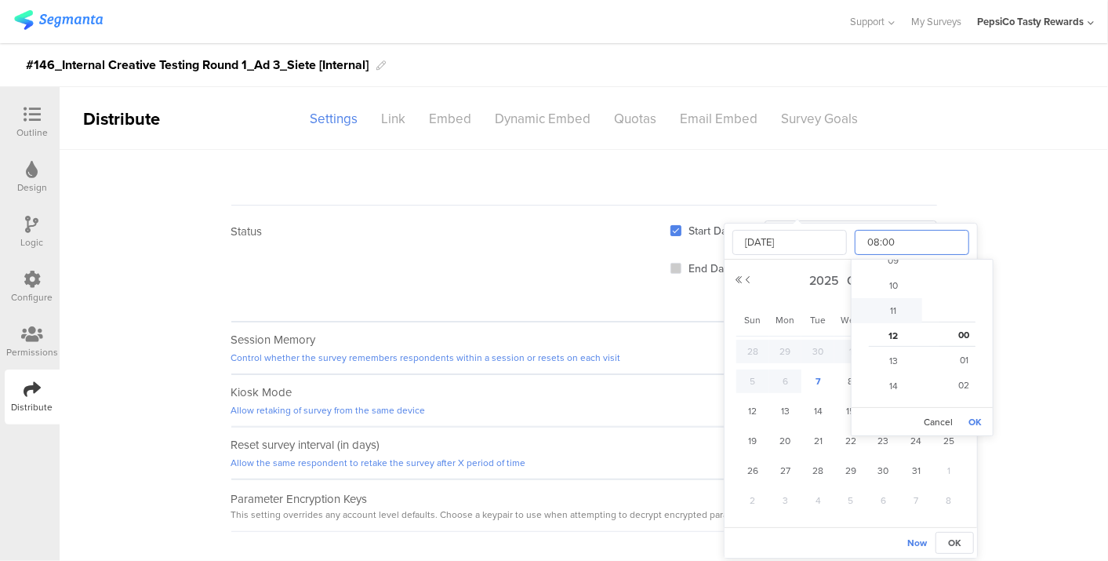
type input "05:00"
type input "2025-10-10 00:00"
type input "00:00"
click at [976, 419] on button "OK" at bounding box center [974, 422] width 21 height 22
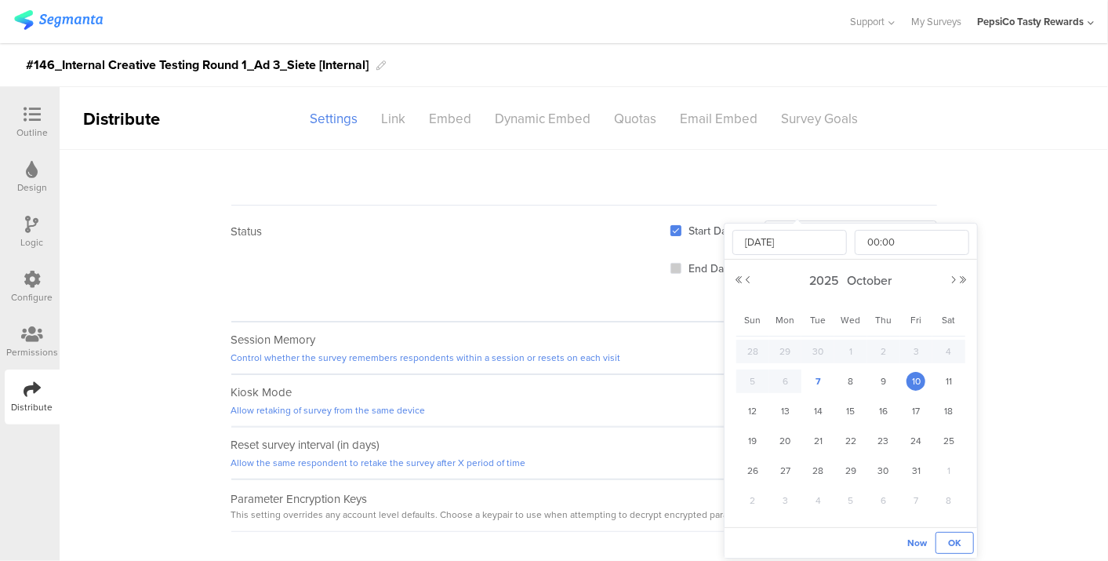
click at [952, 541] on span "OK" at bounding box center [954, 543] width 13 height 14
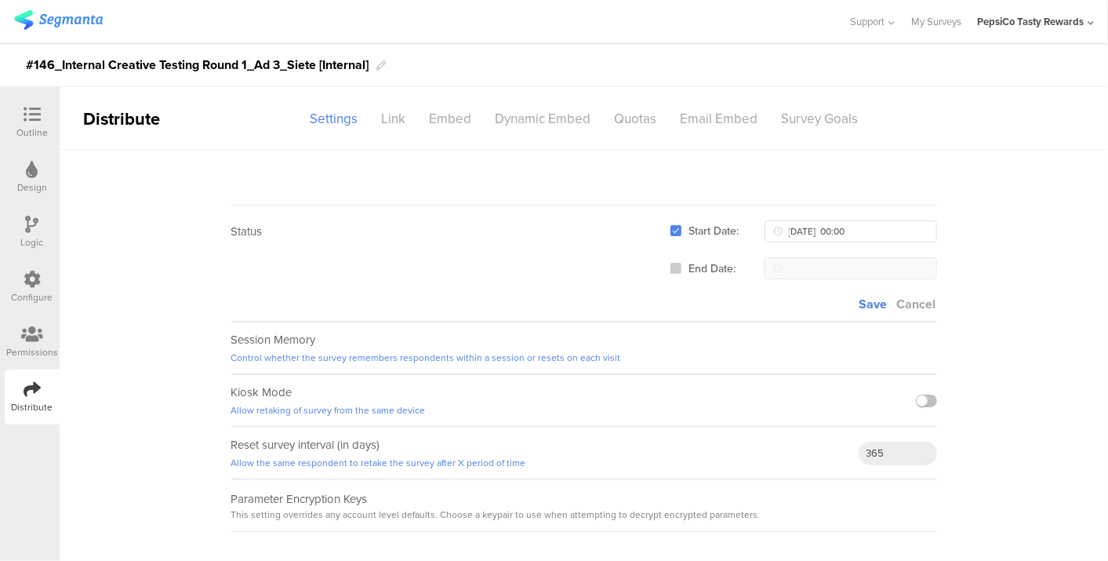
click at [678, 267] on span at bounding box center [675, 268] width 11 height 11
click at [681, 263] on input "End Date:" at bounding box center [681, 263] width 0 height 0
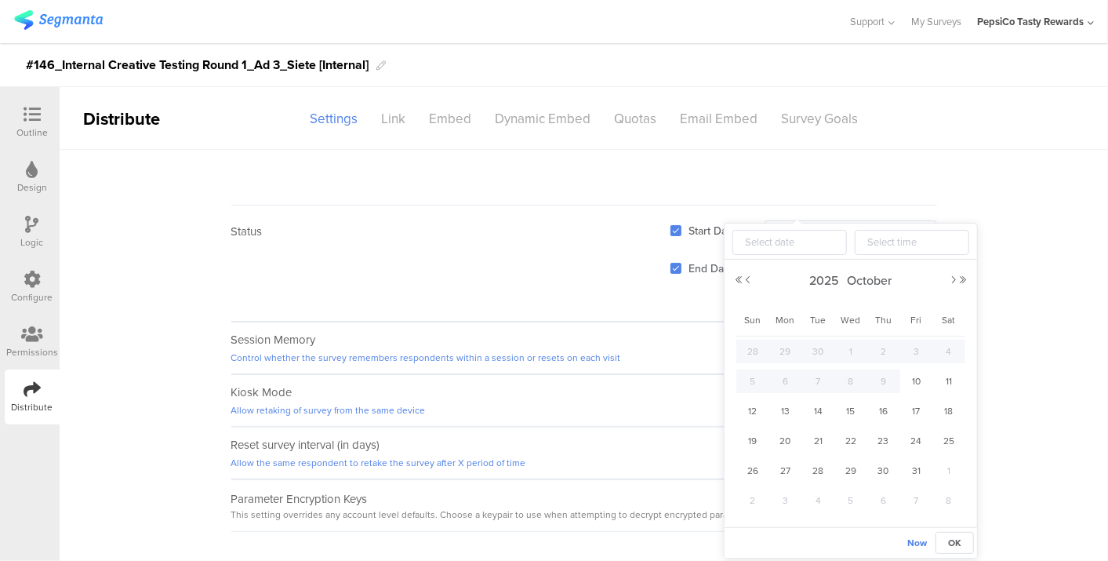
click at [824, 262] on body "You are using an unsupported version of Internet Explorer. Unsupported browsers…" at bounding box center [554, 280] width 1108 height 561
click at [949, 408] on span "18" at bounding box center [948, 410] width 19 height 19
type input "2025-10-18 12:00"
type input "2025-10-18"
type input "12:00"
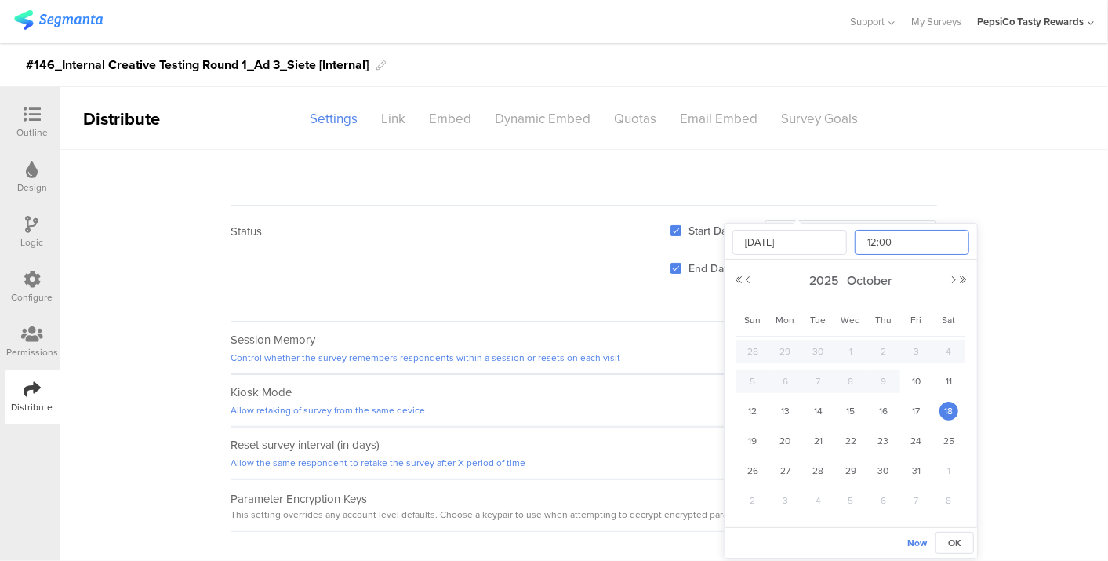
scroll to position [300, 0]
click at [898, 250] on input "12:00" at bounding box center [912, 242] width 114 height 25
type input "2025-10-18 06:00"
type input "06:00"
type input "2025-10-18 04:00"
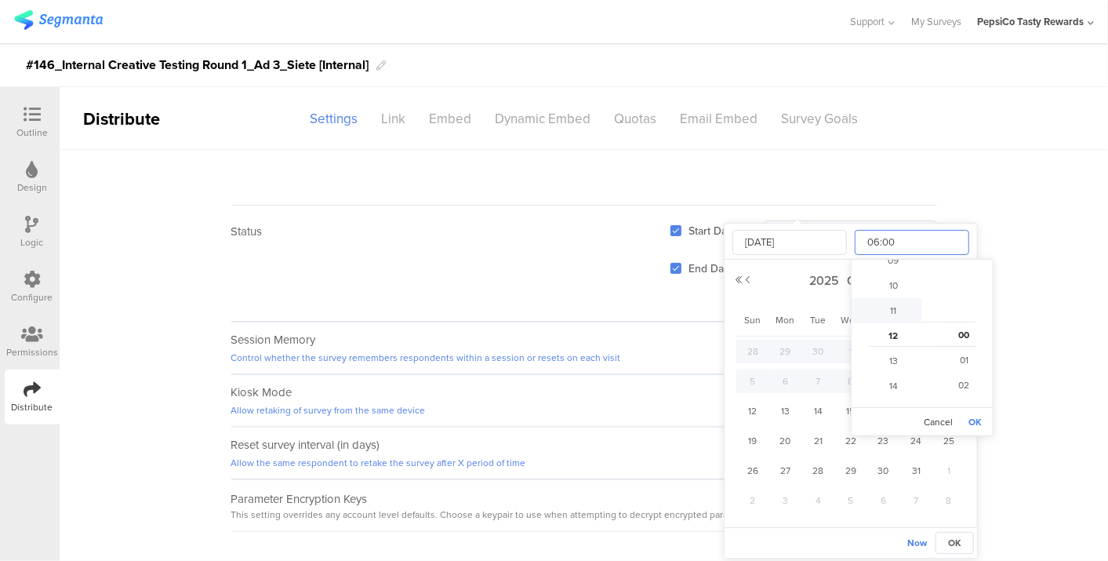
type input "04:00"
type input "2025-10-18 00:00"
type input "00:00"
click at [976, 416] on button "OK" at bounding box center [974, 422] width 21 height 22
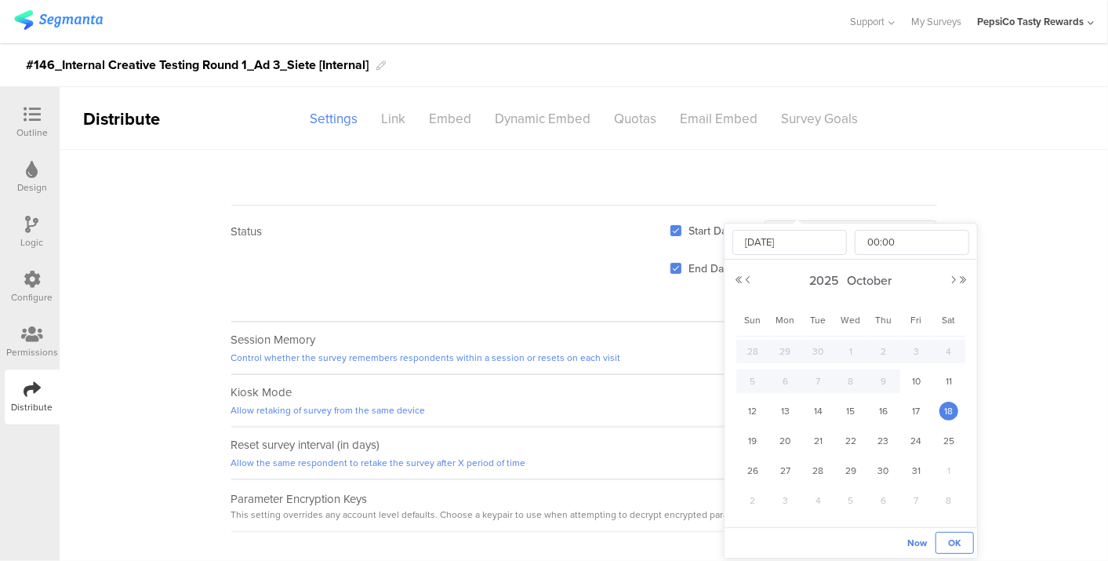
click at [953, 539] on span "OK" at bounding box center [954, 543] width 13 height 14
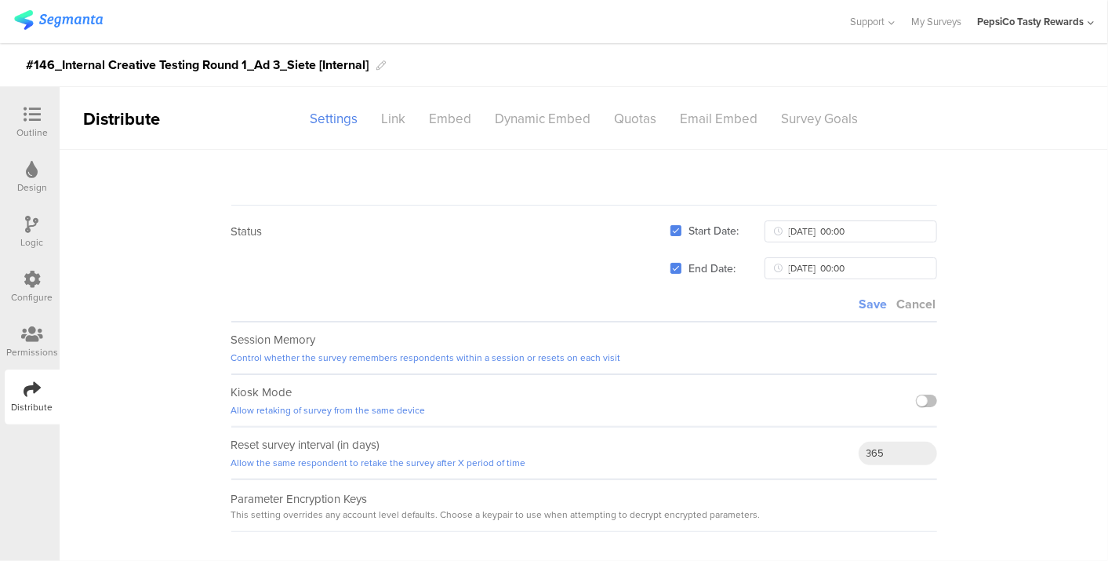
click at [869, 302] on span "Save" at bounding box center [873, 304] width 28 height 18
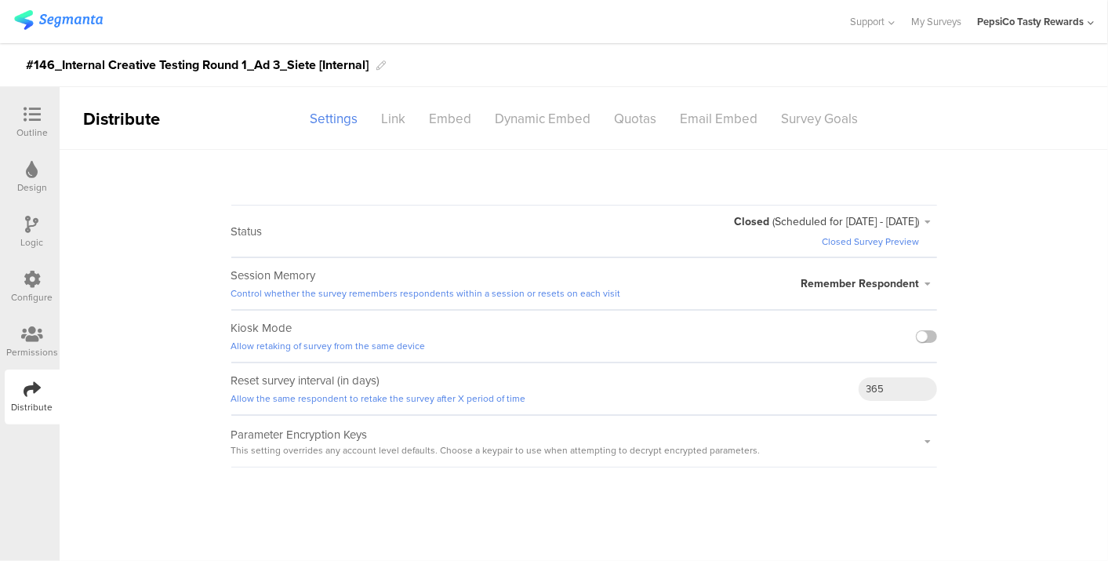
click at [35, 112] on icon at bounding box center [32, 114] width 17 height 17
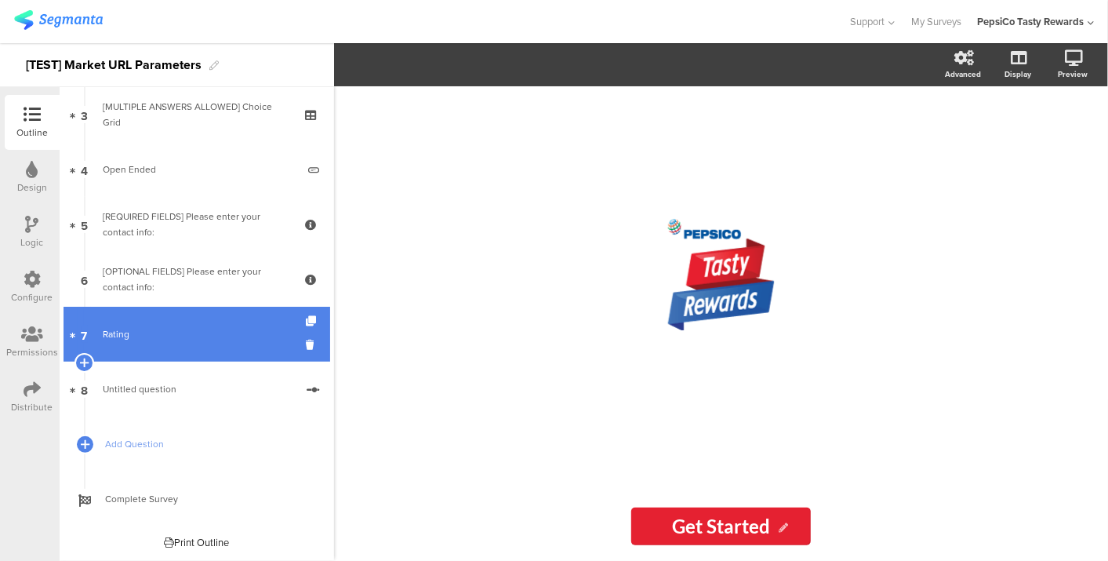
scroll to position [63, 0]
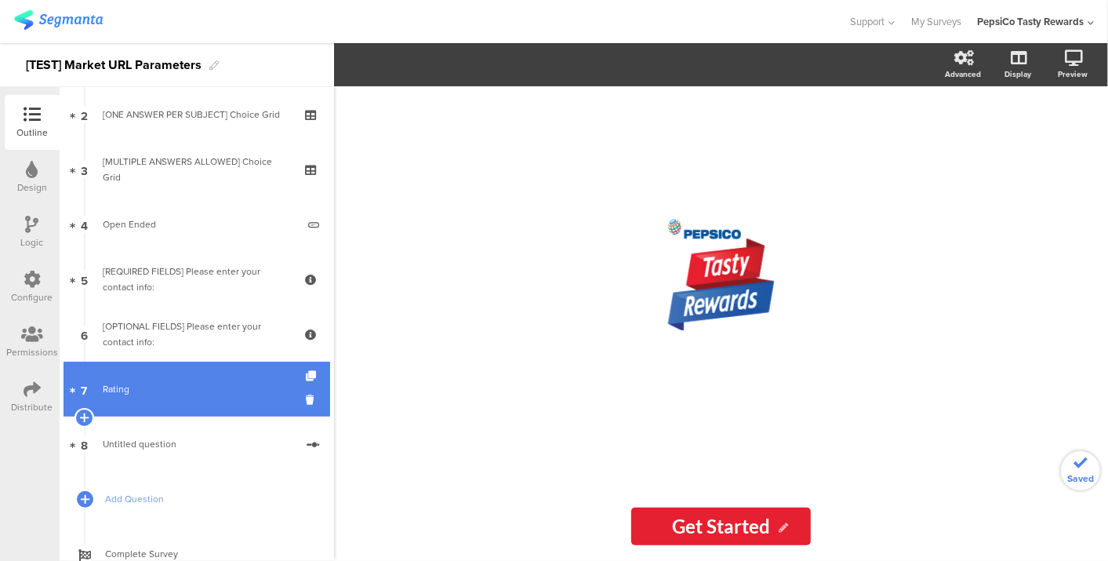
click at [194, 393] on div "Rating" at bounding box center [196, 389] width 187 height 16
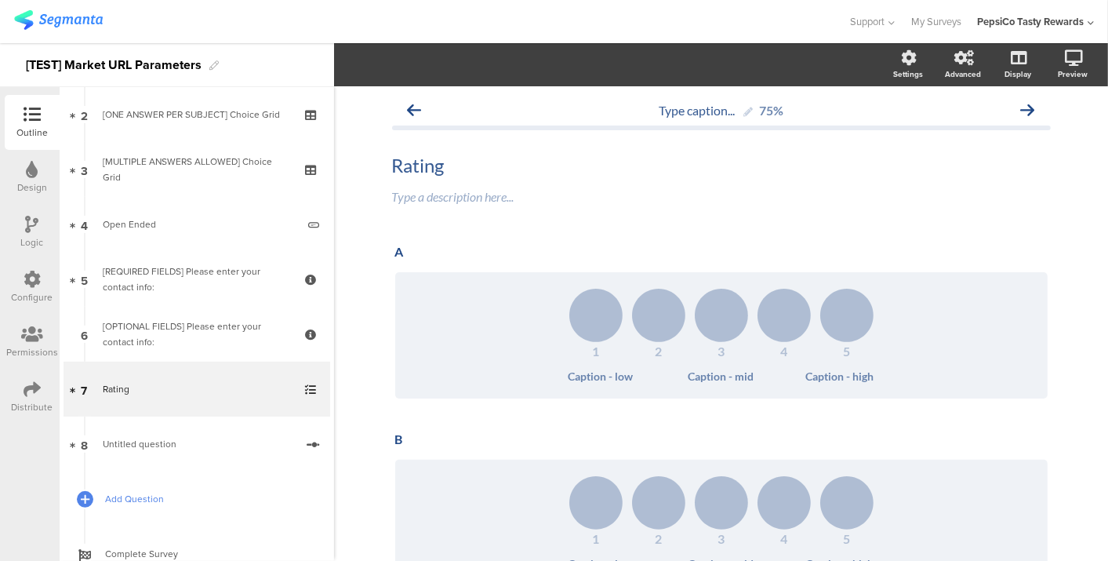
click at [157, 507] on link "Add Question" at bounding box center [197, 498] width 267 height 55
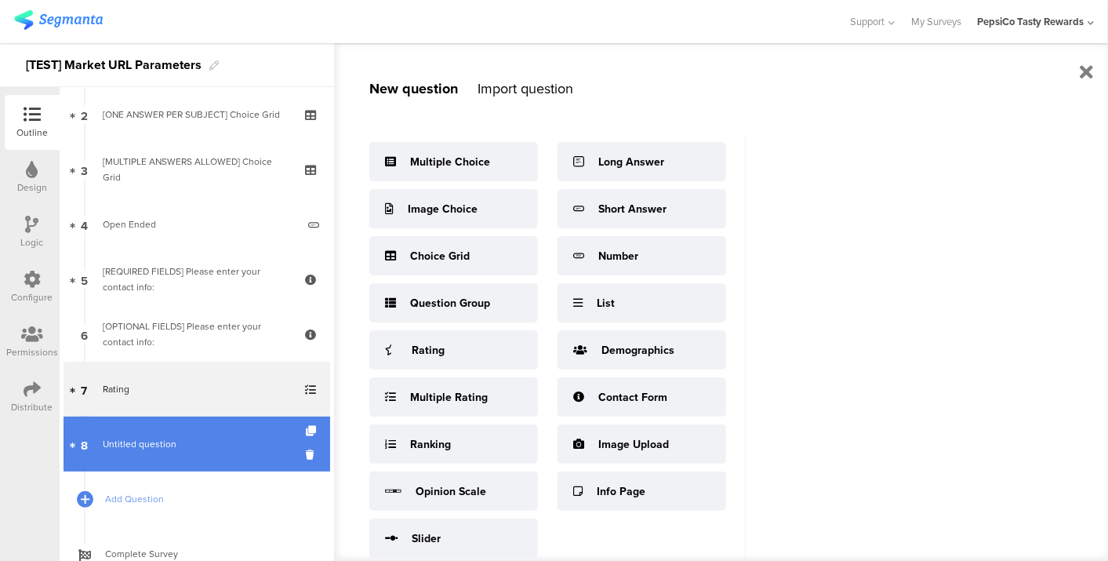
click at [199, 429] on link "8 Untitled question" at bounding box center [197, 443] width 267 height 55
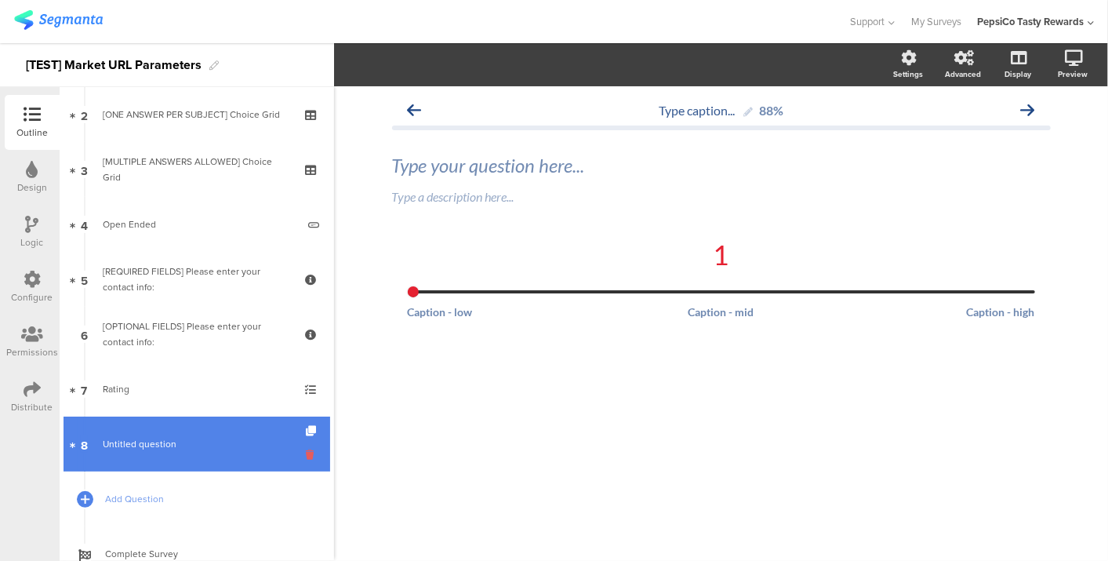
click at [306, 453] on icon at bounding box center [312, 454] width 13 height 15
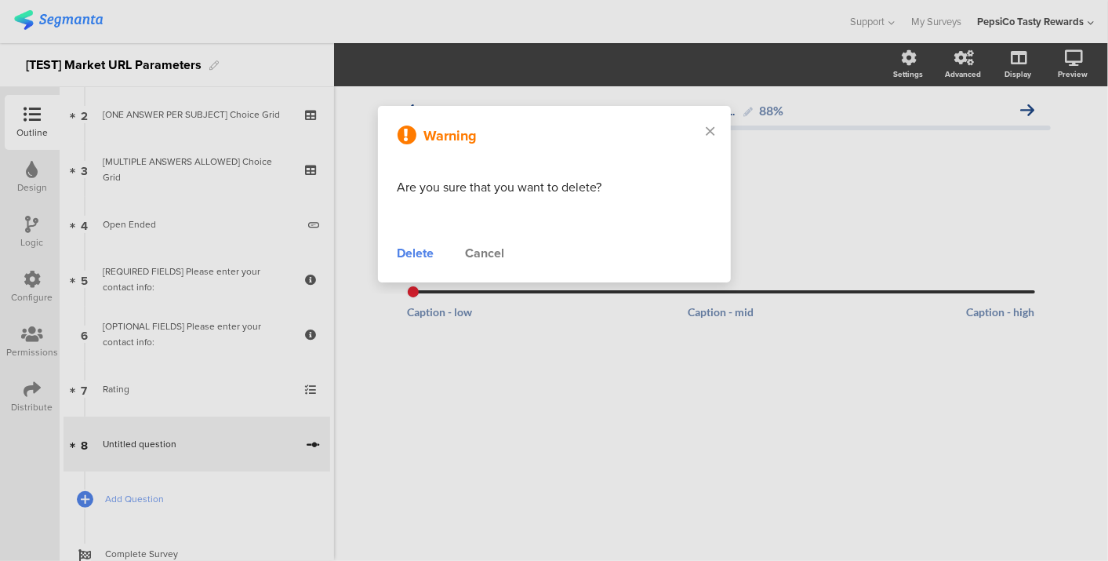
click at [423, 254] on div "Delete" at bounding box center [416, 253] width 37 height 19
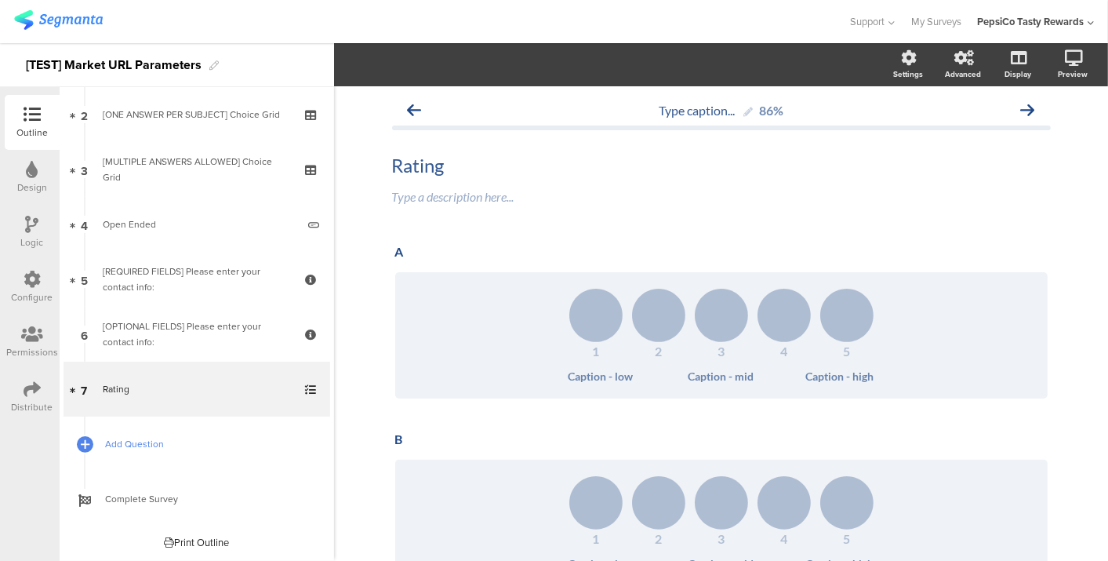
click at [128, 450] on span "Add Question" at bounding box center [205, 444] width 201 height 16
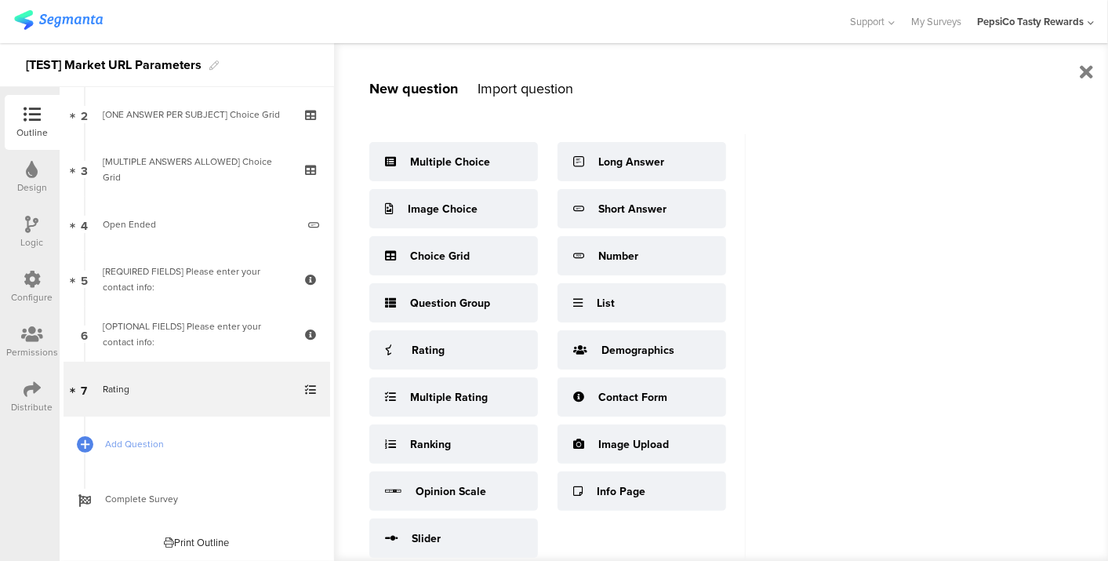
click at [563, 83] on div "Import question" at bounding box center [525, 88] width 96 height 20
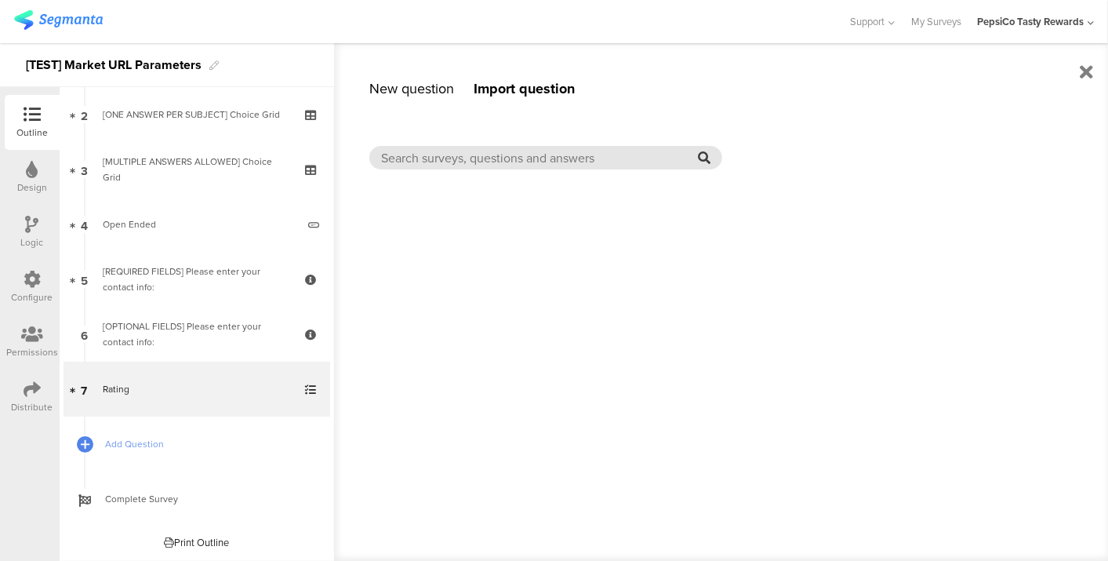
click at [557, 163] on input "text" at bounding box center [539, 158] width 317 height 18
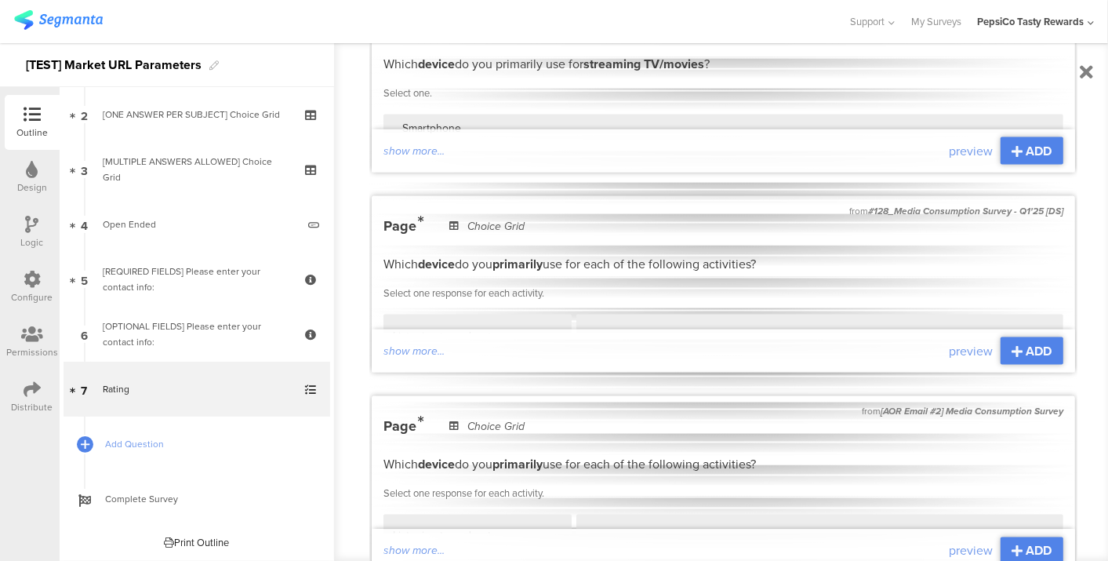
scroll to position [1306, 0]
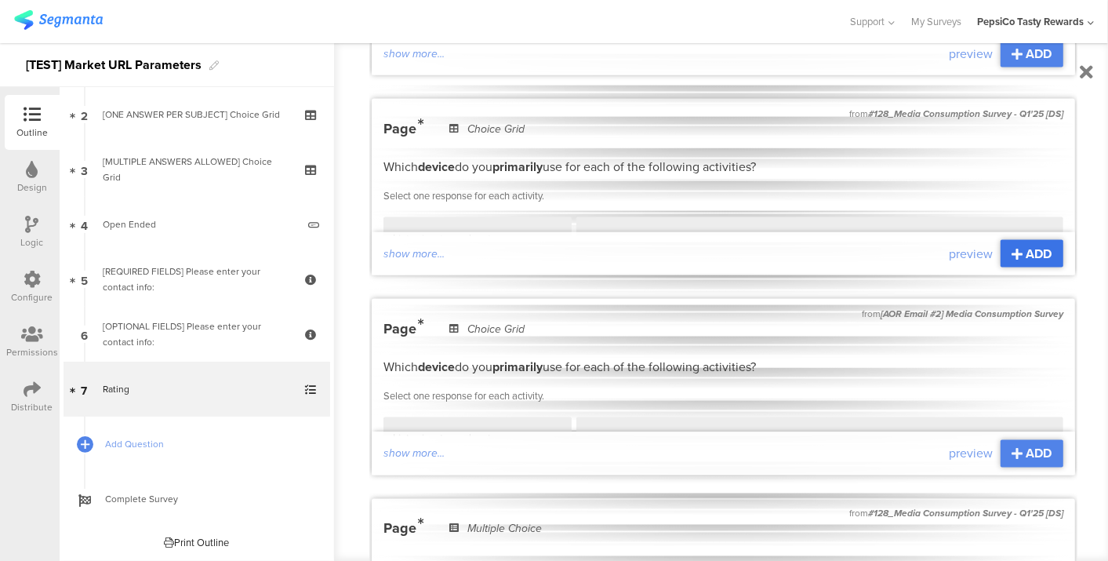
type input "device"
click at [1026, 255] on span "ADD" at bounding box center [1039, 254] width 26 height 18
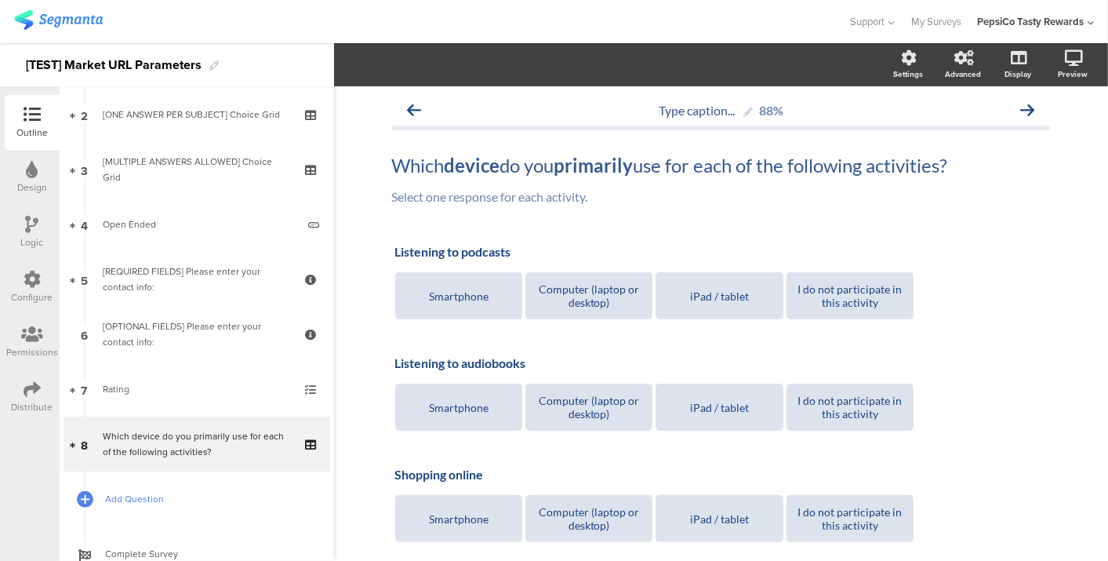
click at [176, 492] on span "Add Question" at bounding box center [205, 499] width 201 height 16
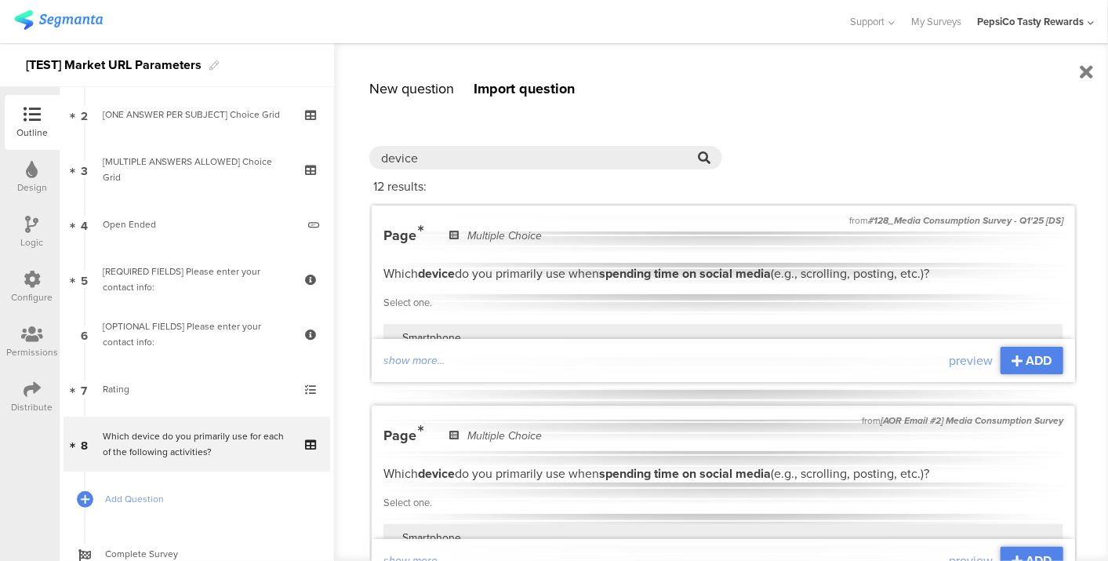
click at [441, 85] on div "New question" at bounding box center [411, 88] width 85 height 20
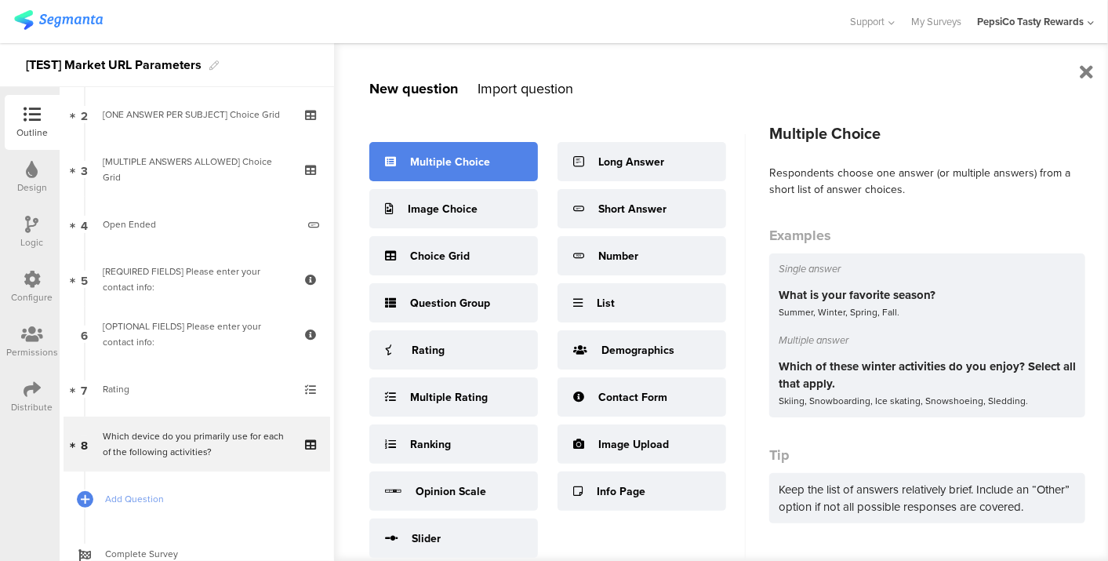
click at [472, 159] on div "Multiple Choice" at bounding box center [450, 162] width 80 height 16
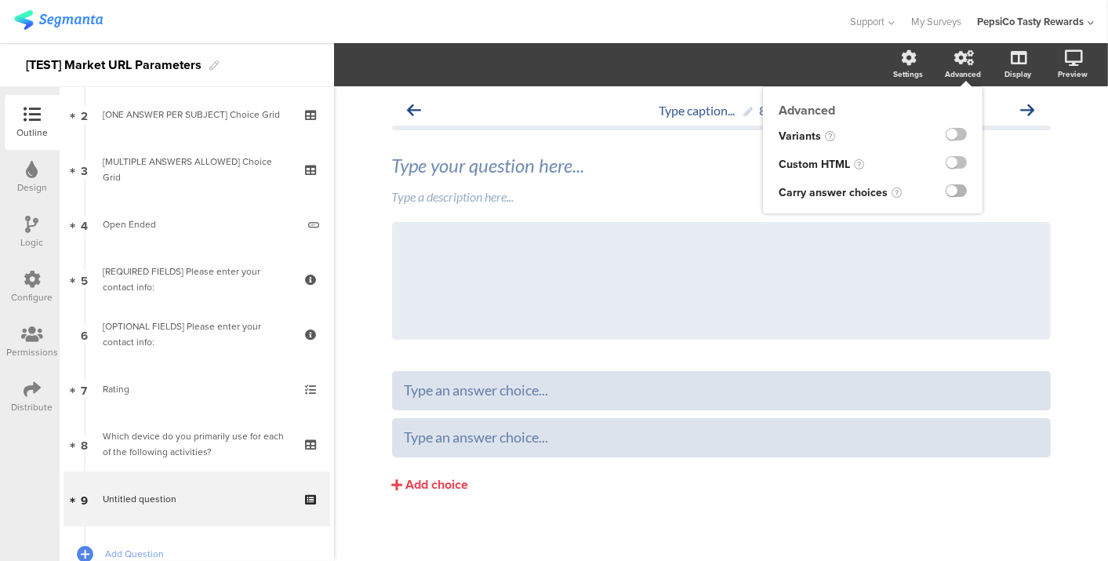
click at [946, 188] on label at bounding box center [956, 190] width 21 height 13
click at [0, 0] on input "checkbox" at bounding box center [0, 0] width 0 height 0
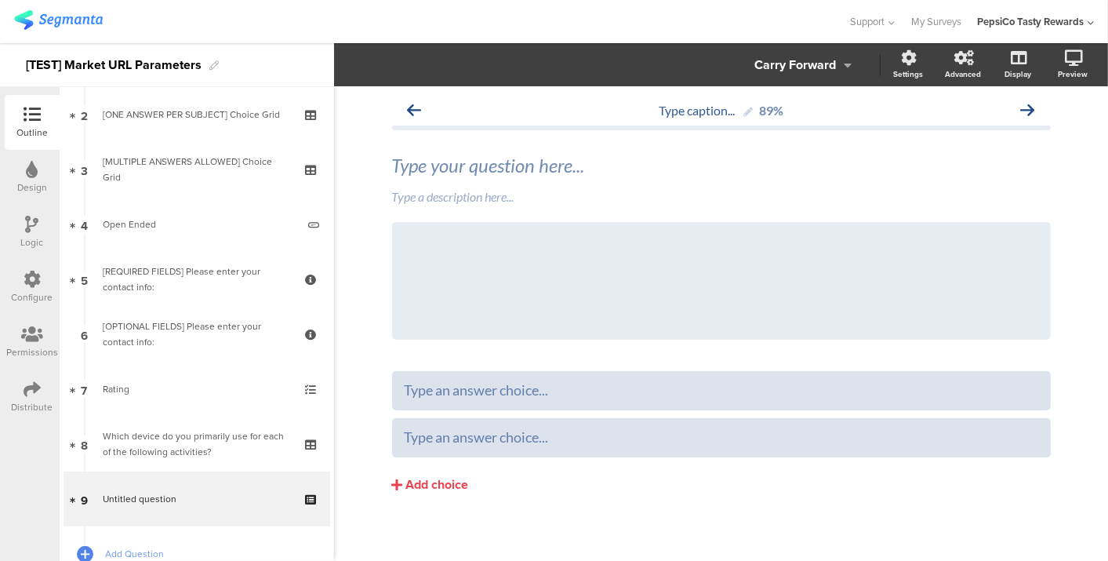
click at [806, 50] on section "Carry Forward Settings Advanced Display [GEOGRAPHIC_DATA]" at bounding box center [721, 64] width 774 height 43
click at [806, 58] on div "Carry Forward" at bounding box center [795, 65] width 82 height 22
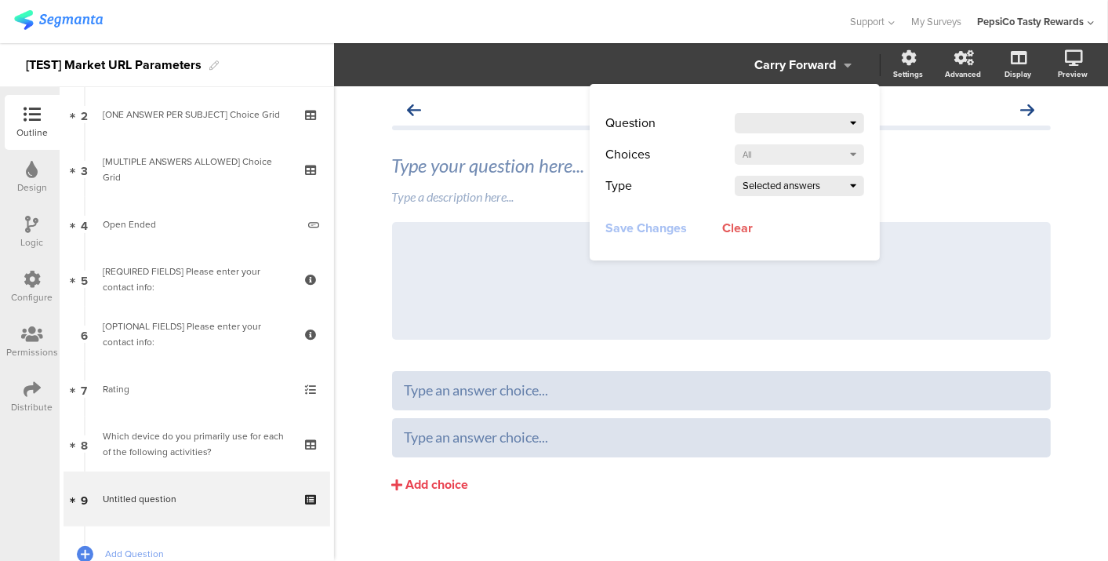
click at [785, 119] on div at bounding box center [796, 123] width 107 height 22
click at [819, 229] on div "Save Changes Saving... Failed Clear Deleting... Failed" at bounding box center [734, 227] width 259 height 20
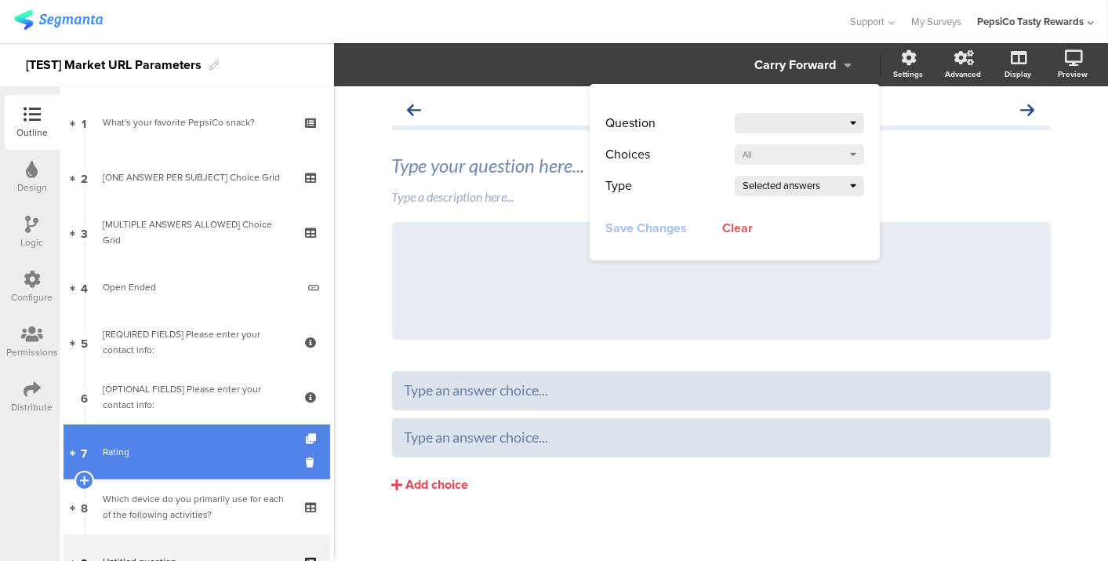
click at [291, 456] on link "7 Rating" at bounding box center [197, 451] width 267 height 55
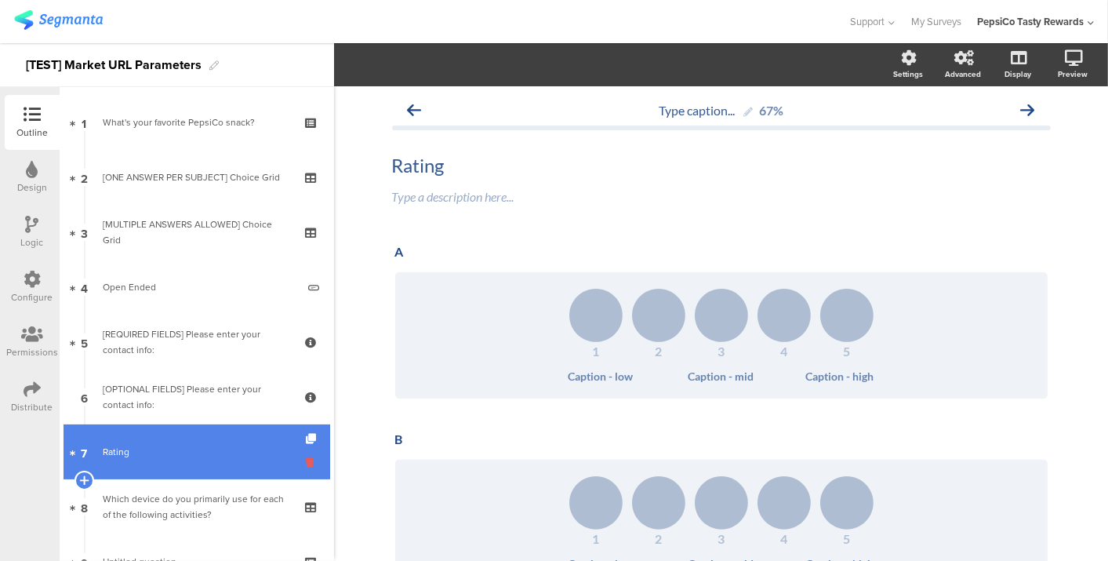
click at [306, 466] on icon at bounding box center [312, 462] width 13 height 15
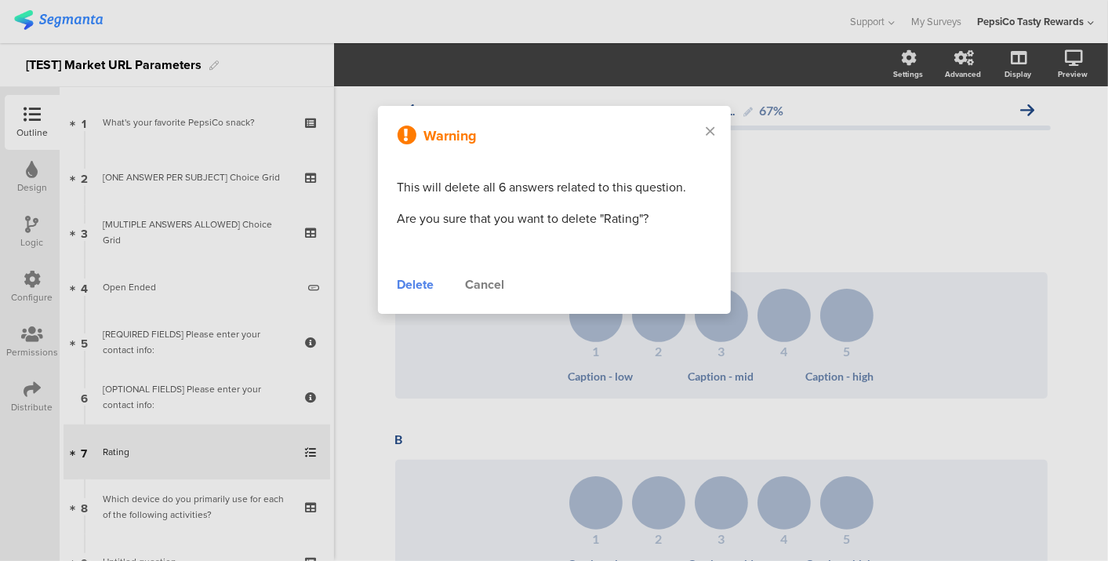
drag, startPoint x: 408, startPoint y: 282, endPoint x: 398, endPoint y: 296, distance: 16.3
click at [408, 282] on div "Delete" at bounding box center [416, 284] width 37 height 19
